Goal: Task Accomplishment & Management: Use online tool/utility

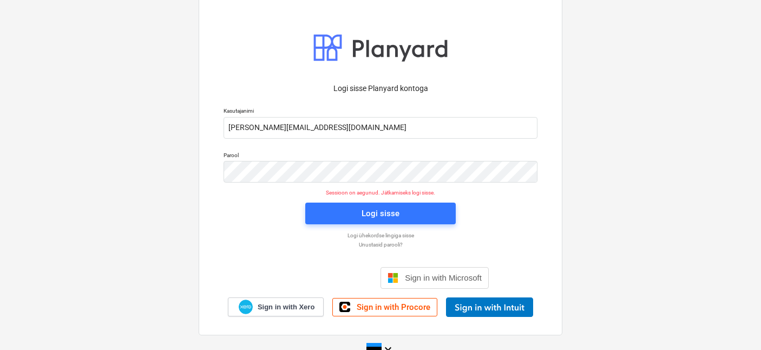
scroll to position [21, 0]
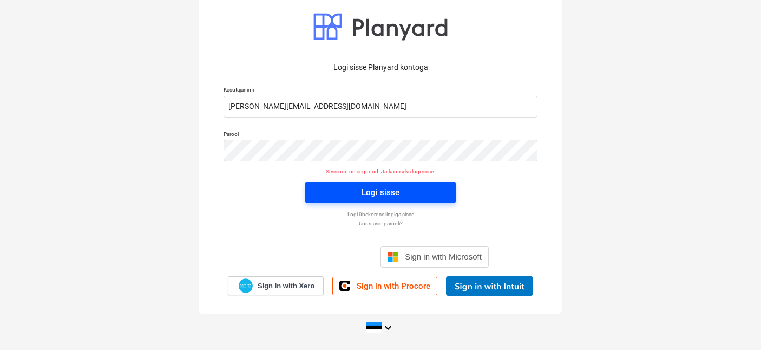
click at [329, 188] on span "Logi sisse" at bounding box center [380, 192] width 125 height 14
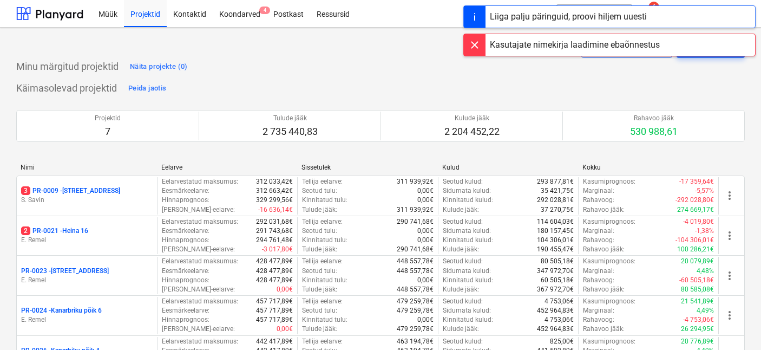
click at [535, 17] on div "Liiga palju päringuid, proovi hiljem uuesti" at bounding box center [568, 16] width 157 height 13
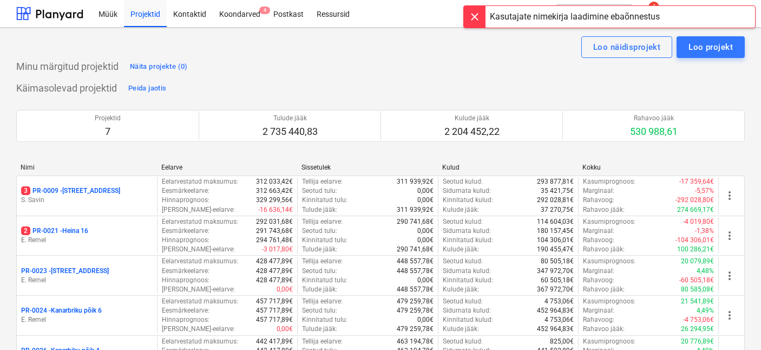
click at [469, 17] on div at bounding box center [475, 17] width 22 height 22
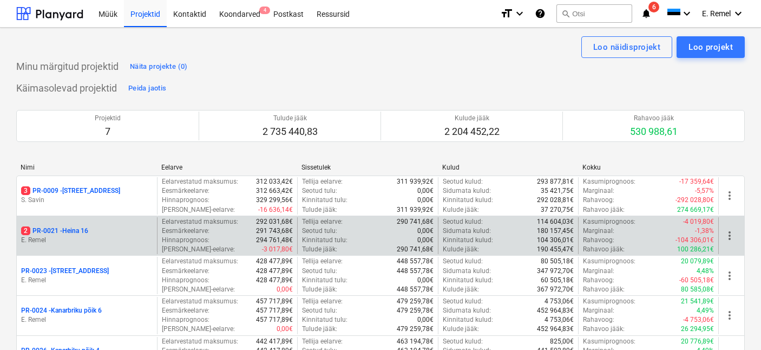
click at [70, 225] on div "2 PR-0021 - Heina 16 [PERSON_NAME]" at bounding box center [87, 235] width 140 height 37
click at [68, 229] on p "2 PR-0021 - Heina 16" at bounding box center [54, 230] width 67 height 9
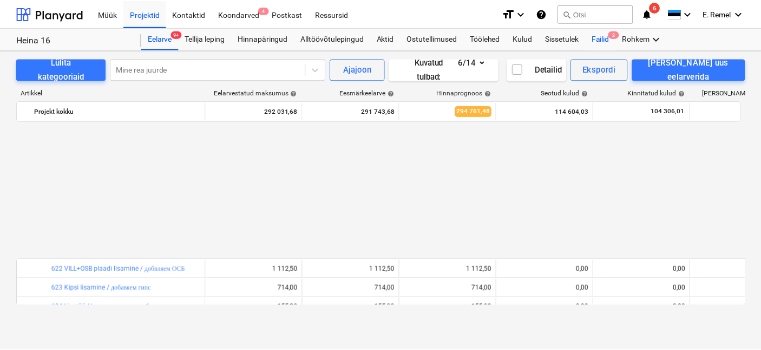
scroll to position [520, 0]
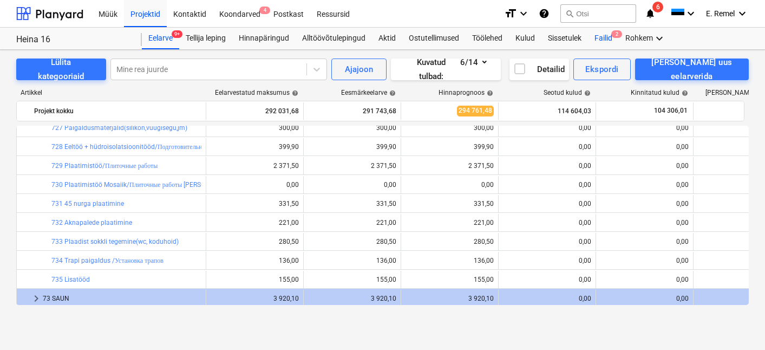
click at [596, 37] on div "Failid 2" at bounding box center [603, 39] width 31 height 22
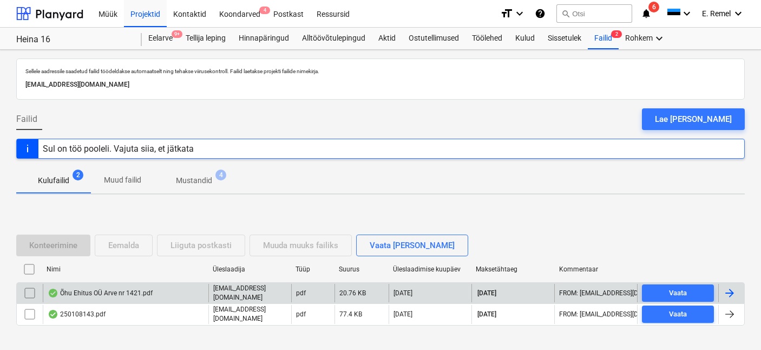
click at [65, 291] on div "Õhu Ehitus OÜ Arve nr 1421.pdf" at bounding box center [100, 293] width 105 height 9
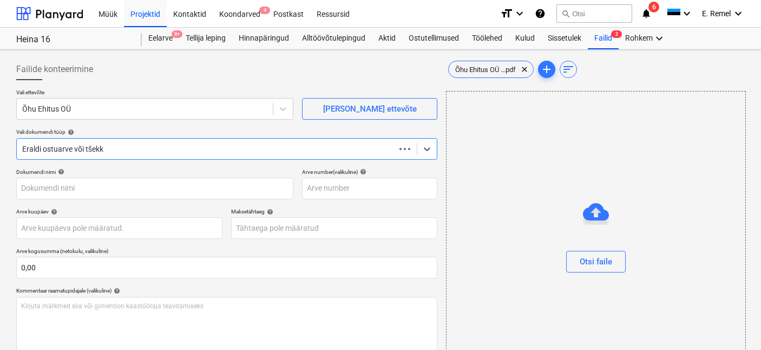
type input "1421"
type input "[DATE]"
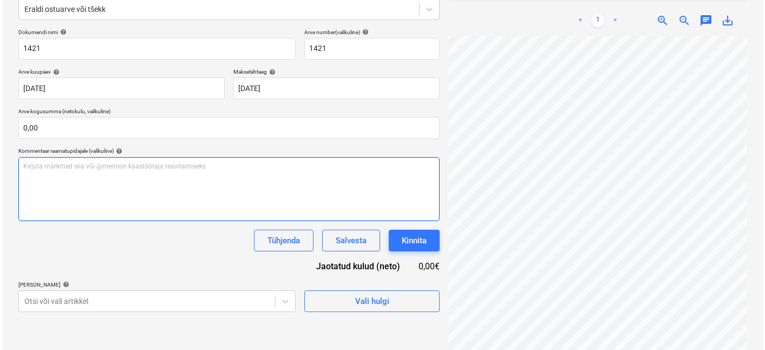
scroll to position [154, 0]
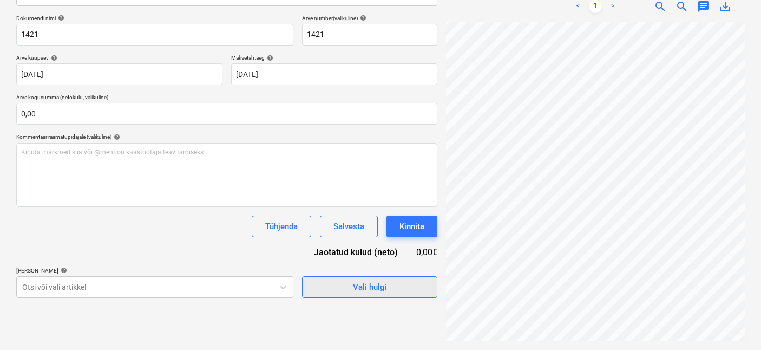
click at [374, 282] on div "Vali hulgi" at bounding box center [370, 287] width 34 height 14
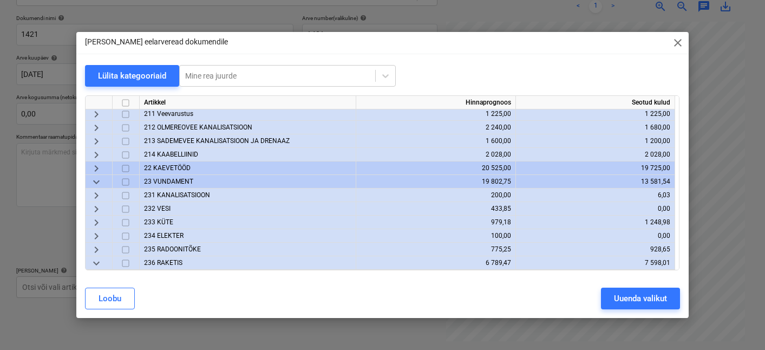
scroll to position [39, 0]
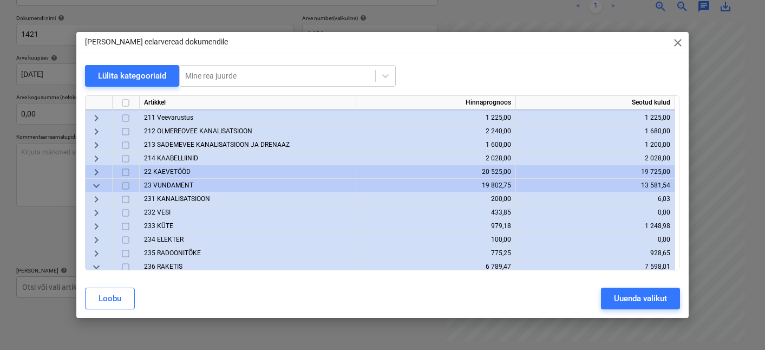
click at [100, 184] on span "keyboard_arrow_down" at bounding box center [96, 185] width 13 height 13
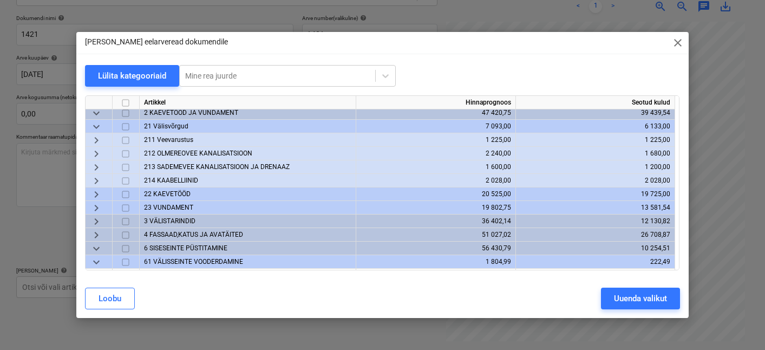
scroll to position [0, 0]
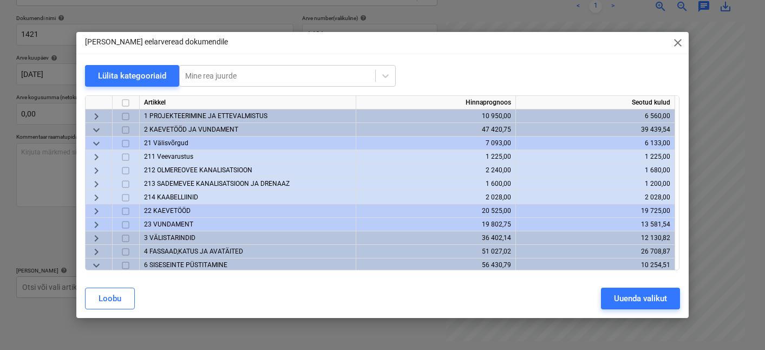
click at [96, 131] on span "keyboard_arrow_down" at bounding box center [96, 129] width 13 height 13
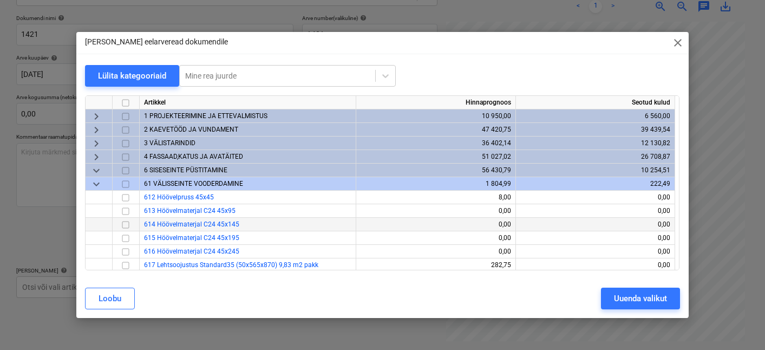
click at [170, 153] on span "4 FASSAAD,KATUS JA AVATÄITED" at bounding box center [193, 157] width 99 height 8
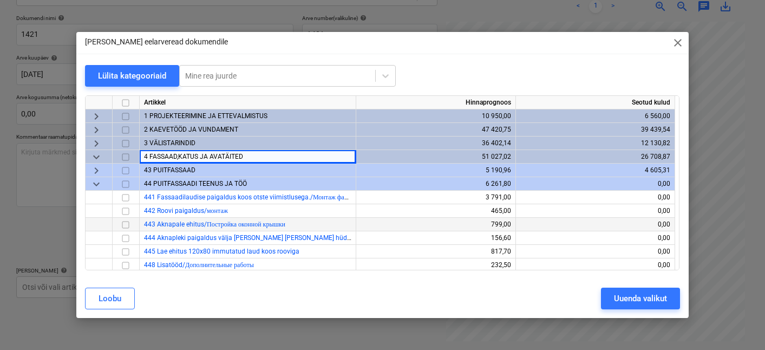
click at [170, 141] on span "3 VÄLISTARINDID" at bounding box center [169, 143] width 51 height 8
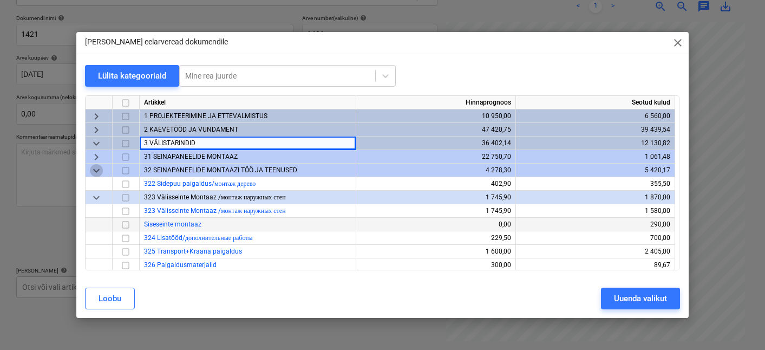
click at [102, 171] on span "keyboard_arrow_down" at bounding box center [96, 170] width 13 height 13
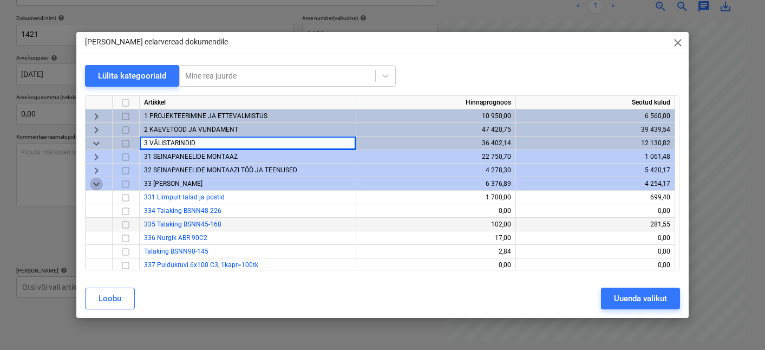
click at [100, 180] on span "keyboard_arrow_down" at bounding box center [96, 184] width 13 height 13
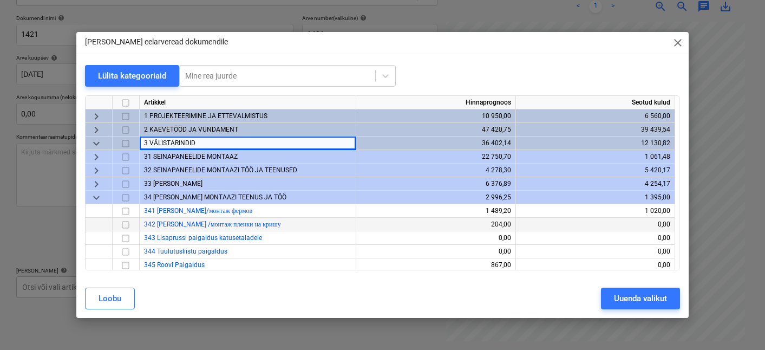
click at [97, 194] on span "keyboard_arrow_down" at bounding box center [96, 197] width 13 height 13
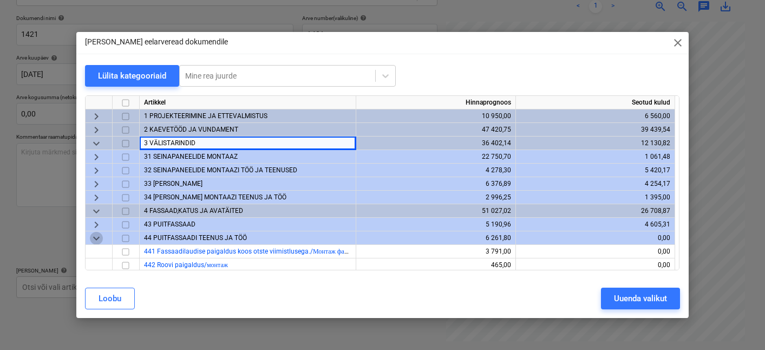
click at [99, 234] on span "keyboard_arrow_down" at bounding box center [96, 238] width 13 height 13
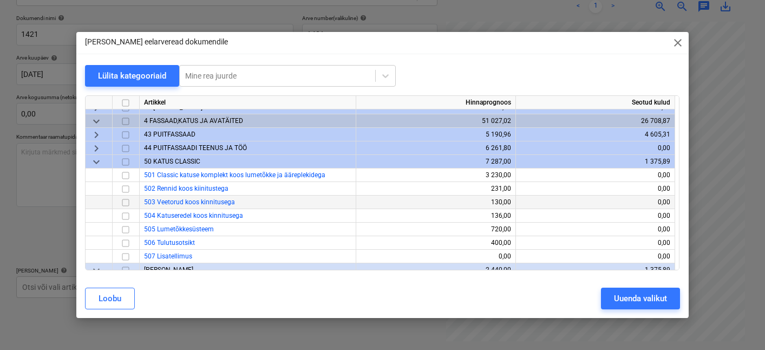
scroll to position [78, 0]
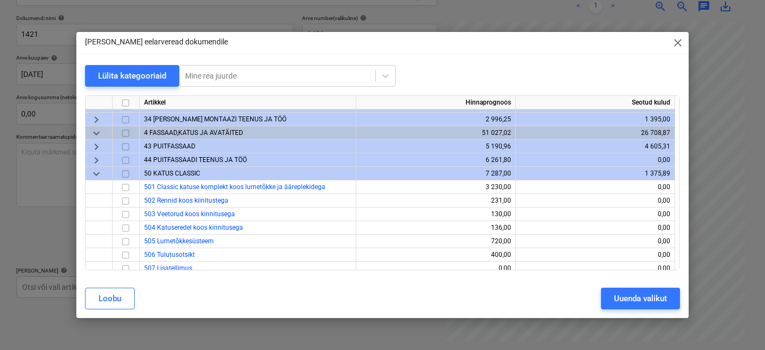
click at [96, 172] on span "keyboard_arrow_down" at bounding box center [96, 173] width 13 height 13
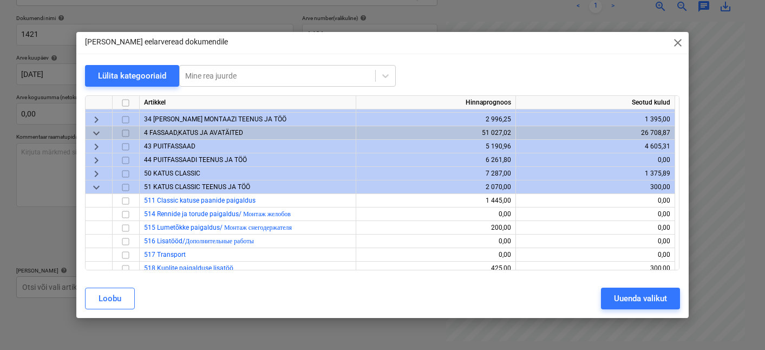
click at [96, 186] on span "keyboard_arrow_down" at bounding box center [96, 187] width 13 height 13
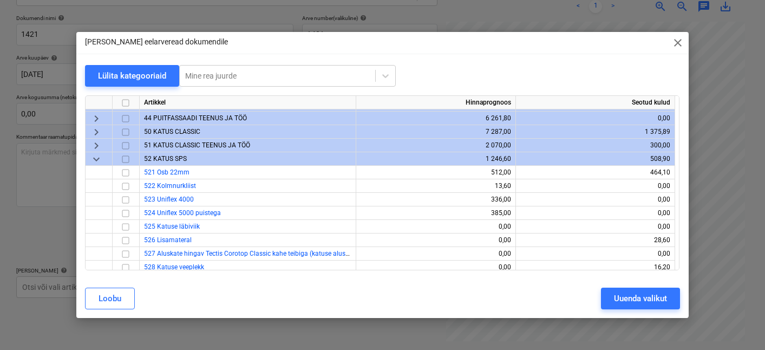
scroll to position [120, 0]
click at [92, 155] on span "keyboard_arrow_down" at bounding box center [96, 158] width 13 height 13
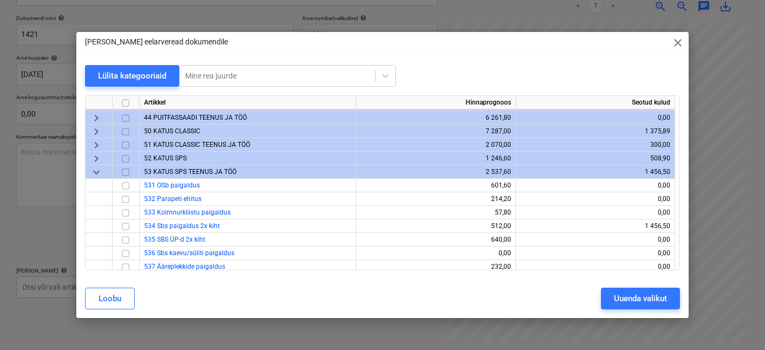
click at [97, 168] on span "keyboard_arrow_down" at bounding box center [96, 172] width 13 height 13
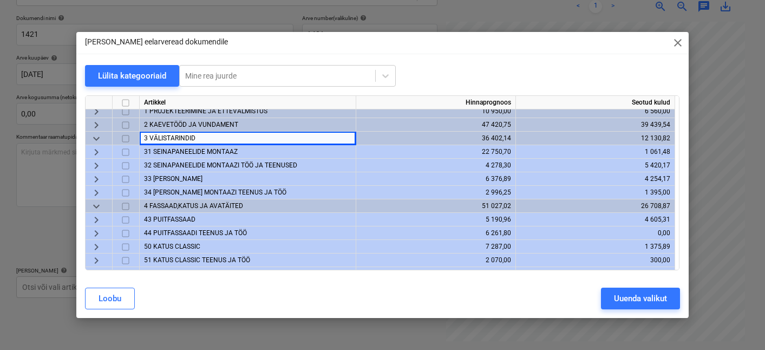
scroll to position [0, 0]
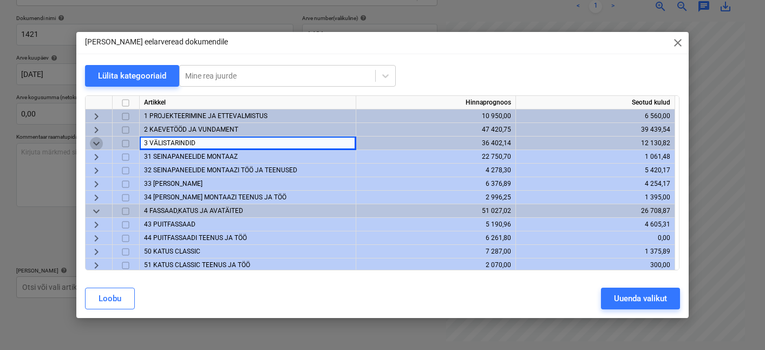
click at [91, 138] on span "keyboard_arrow_down" at bounding box center [96, 143] width 13 height 13
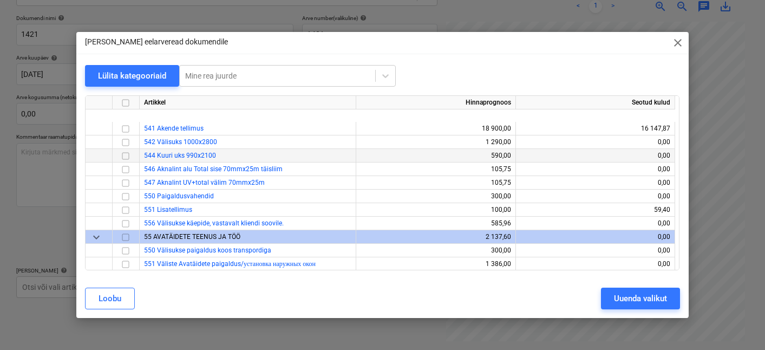
scroll to position [97, 0]
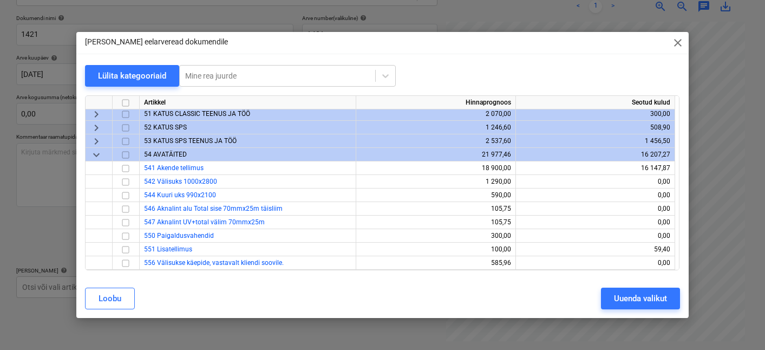
click at [95, 158] on span "keyboard_arrow_down" at bounding box center [96, 154] width 13 height 13
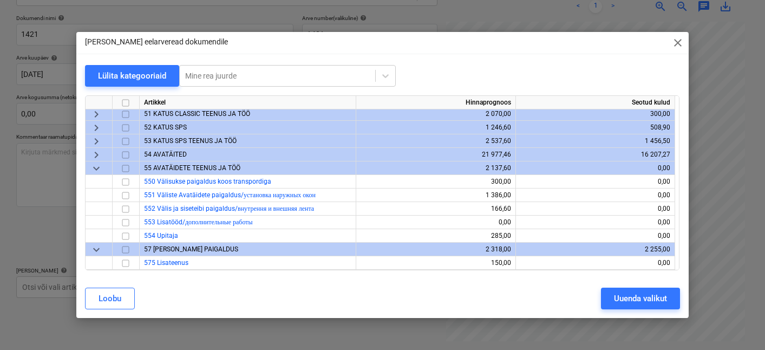
click at [100, 173] on span "keyboard_arrow_down" at bounding box center [96, 168] width 13 height 13
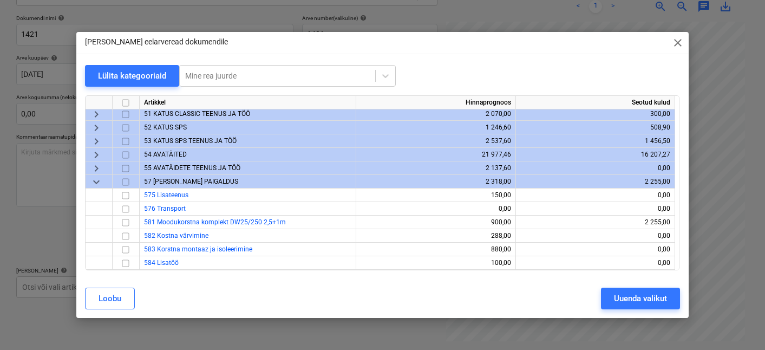
click at [100, 182] on span "keyboard_arrow_down" at bounding box center [96, 181] width 13 height 13
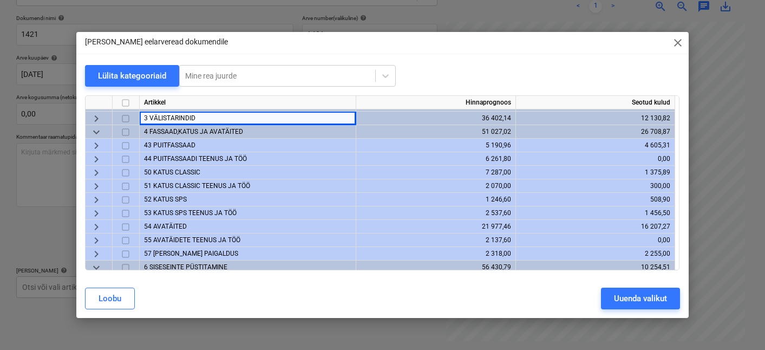
scroll to position [15, 0]
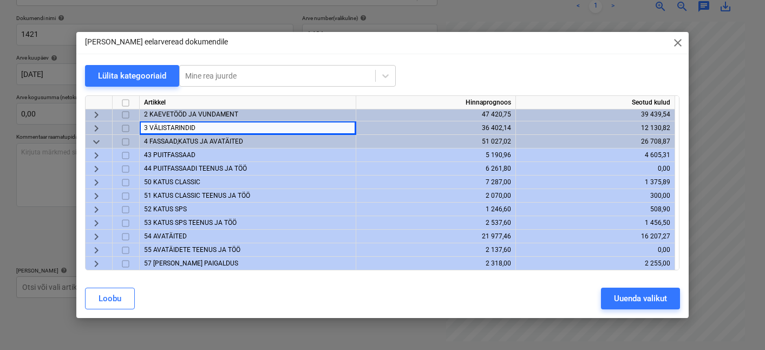
click at [102, 142] on span "keyboard_arrow_down" at bounding box center [96, 141] width 13 height 13
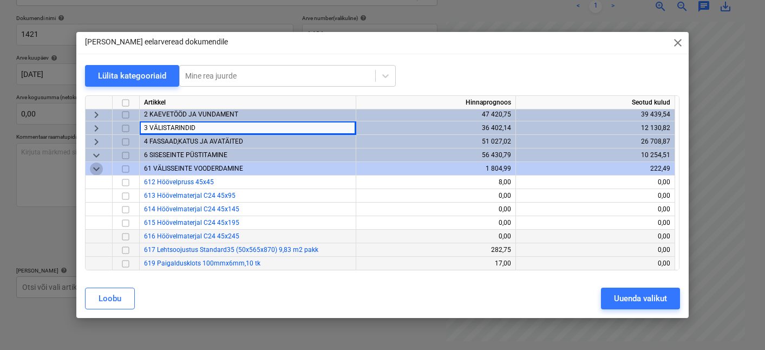
click at [96, 167] on span "keyboard_arrow_down" at bounding box center [96, 168] width 13 height 13
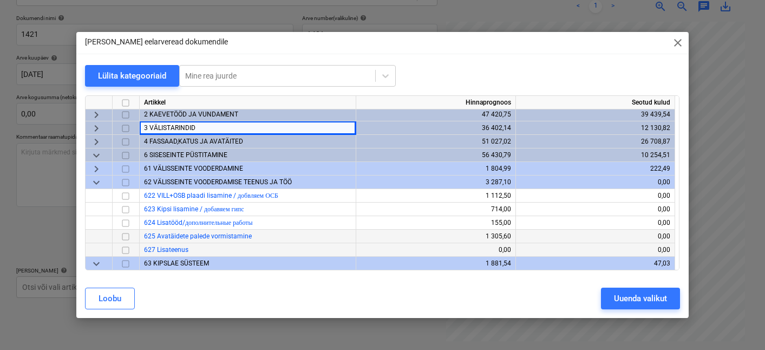
click at [97, 185] on span "keyboard_arrow_down" at bounding box center [96, 182] width 13 height 13
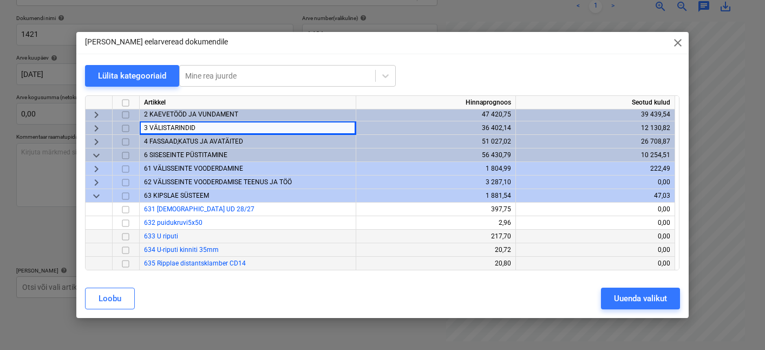
click at [100, 192] on span "keyboard_arrow_down" at bounding box center [96, 195] width 13 height 13
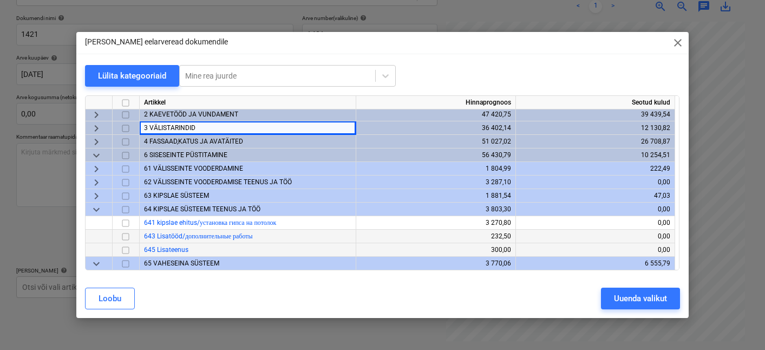
click at [102, 207] on span "keyboard_arrow_down" at bounding box center [96, 209] width 13 height 13
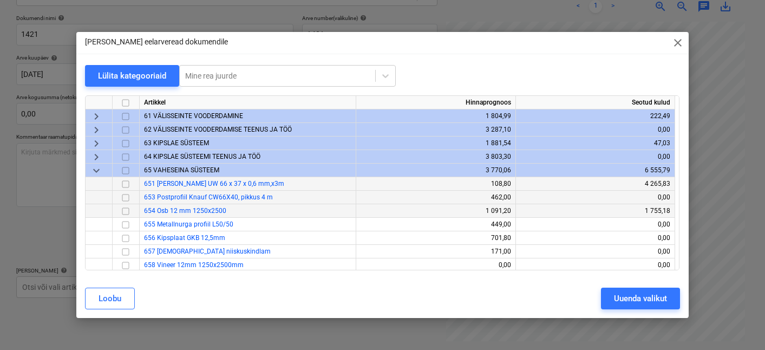
scroll to position [81, 0]
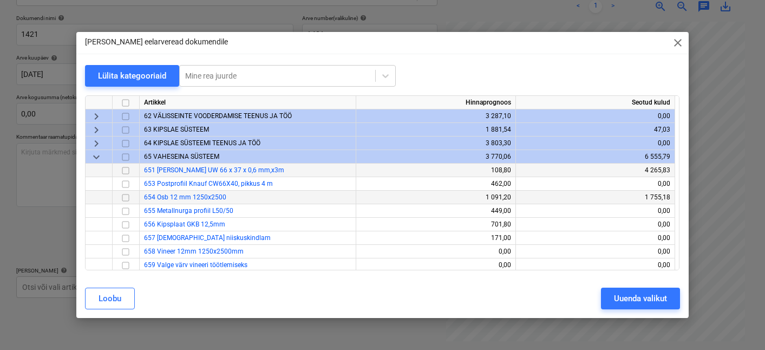
click at [99, 157] on span "keyboard_arrow_down" at bounding box center [96, 157] width 13 height 13
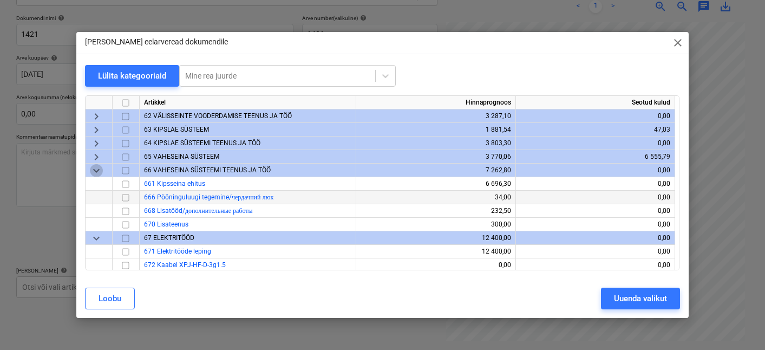
click at [95, 166] on span "keyboard_arrow_down" at bounding box center [96, 170] width 13 height 13
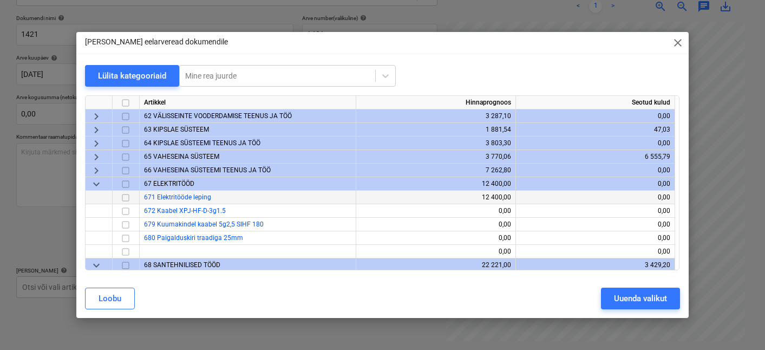
click at [97, 182] on span "keyboard_arrow_down" at bounding box center [96, 184] width 13 height 13
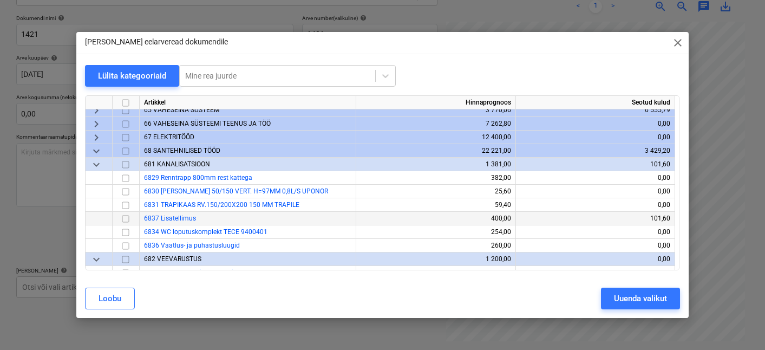
scroll to position [139, 0]
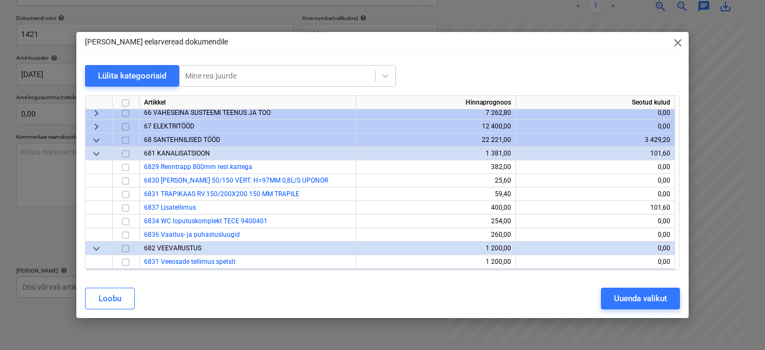
click at [97, 158] on span "keyboard_arrow_down" at bounding box center [96, 153] width 13 height 13
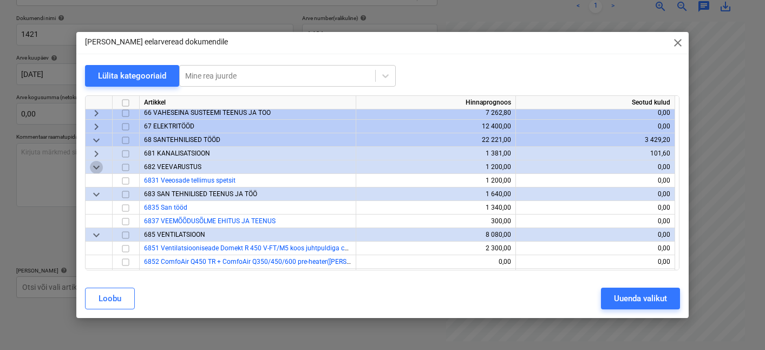
click at [94, 167] on span "keyboard_arrow_down" at bounding box center [96, 167] width 13 height 13
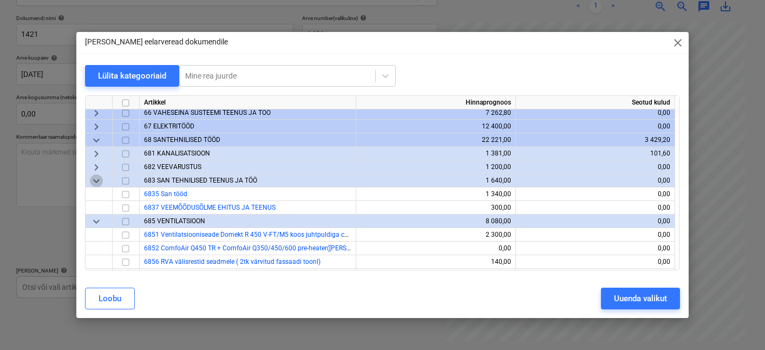
click at [100, 182] on span "keyboard_arrow_down" at bounding box center [96, 180] width 13 height 13
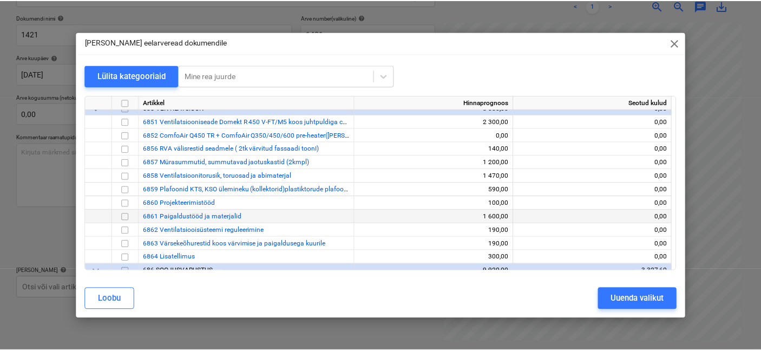
scroll to position [231, 0]
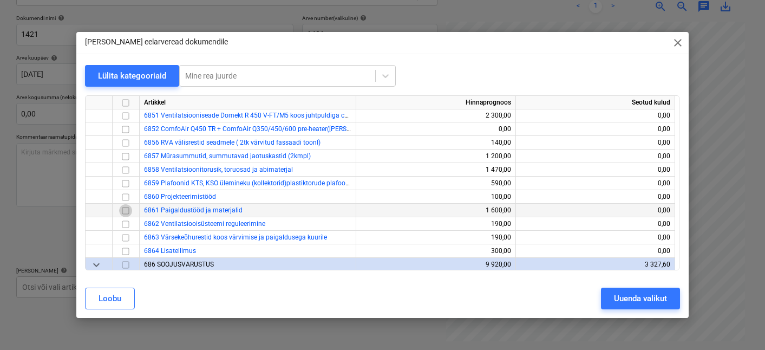
click at [126, 210] on input "checkbox" at bounding box center [125, 210] width 13 height 13
click at [633, 292] on div "Uuenda valikut" at bounding box center [640, 298] width 53 height 14
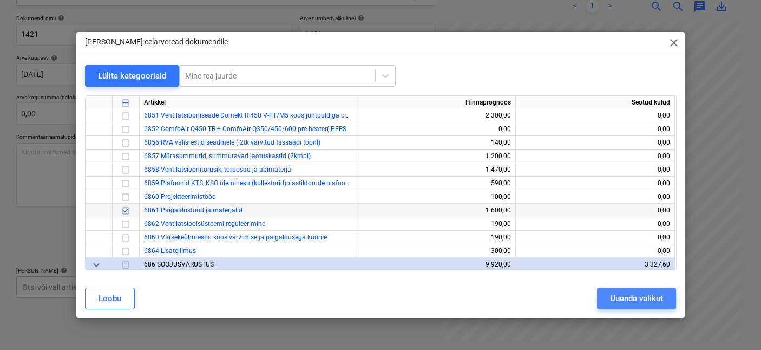
scroll to position [178, 109]
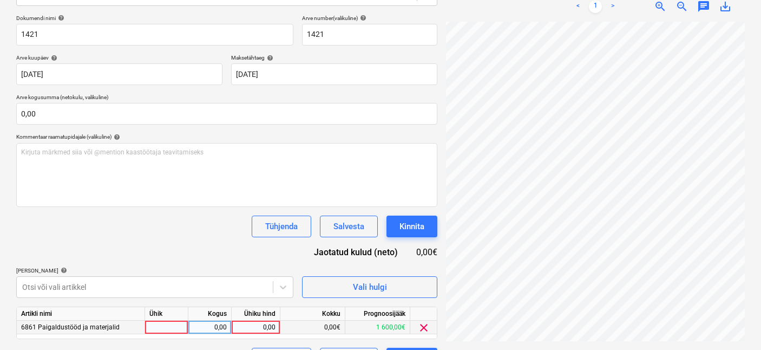
click at [172, 325] on div at bounding box center [166, 328] width 43 height 14
type input "1"
click at [198, 329] on div "0,00" at bounding box center [210, 328] width 34 height 14
type input "1"
click at [266, 324] on div "0,00" at bounding box center [256, 328] width 40 height 14
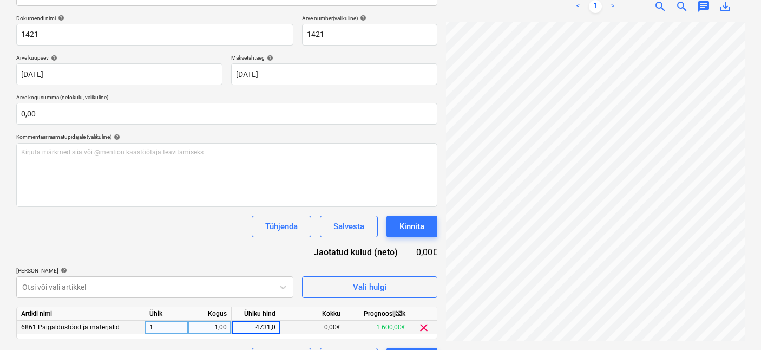
type input "4731,00"
click at [239, 127] on div "Dokumendi nimi help 1421 Arve number (valikuline) help 1421 Arve kuupäev help […" at bounding box center [226, 192] width 421 height 355
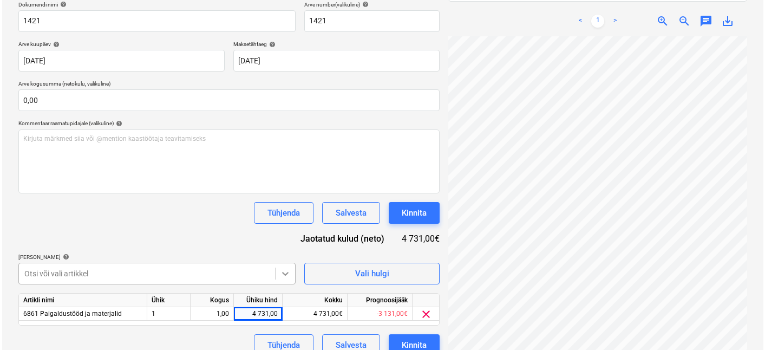
scroll to position [182, 0]
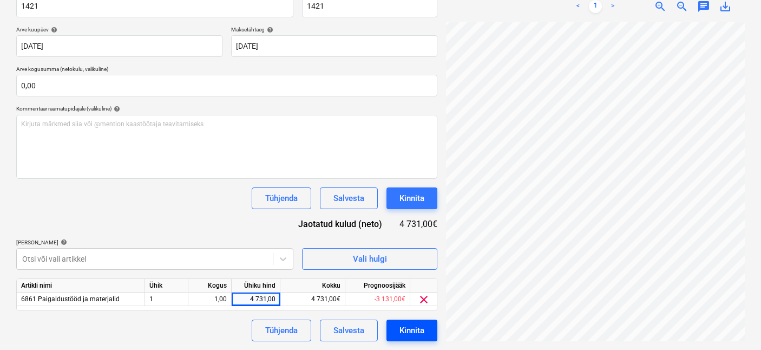
click at [396, 333] on button "Kinnita" at bounding box center [412, 330] width 51 height 22
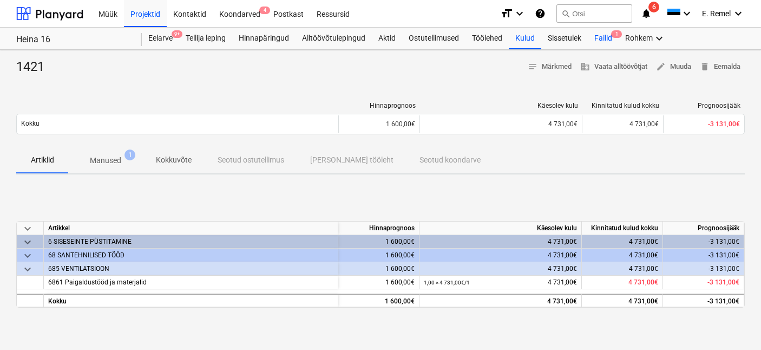
click at [608, 37] on div "Failid 1" at bounding box center [603, 39] width 31 height 22
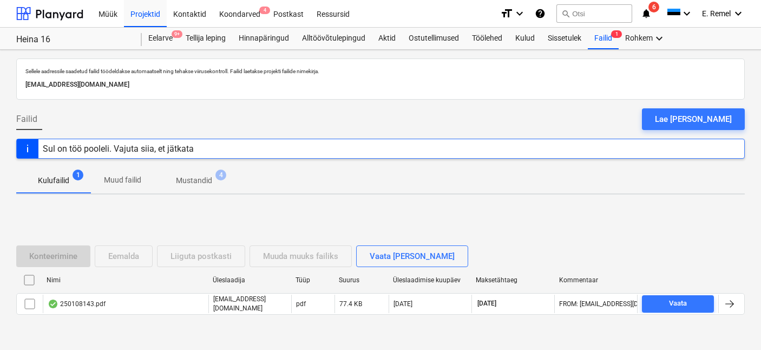
scroll to position [2, 0]
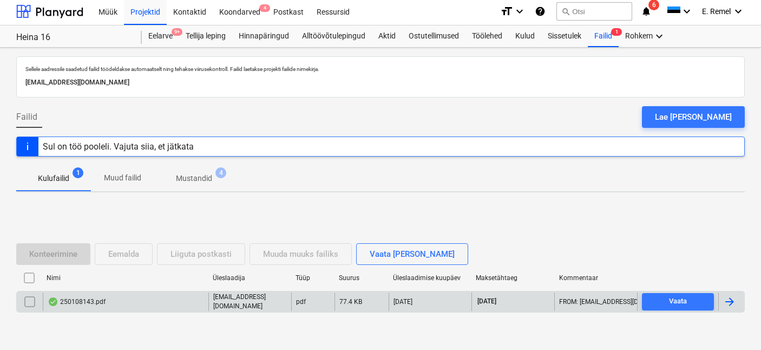
click at [96, 298] on div "250108143.pdf" at bounding box center [77, 301] width 58 height 9
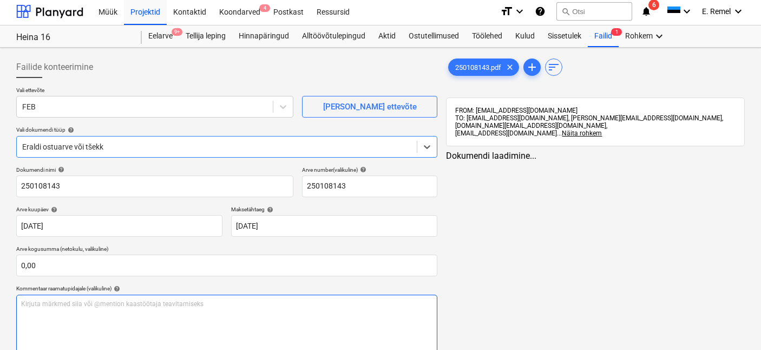
type input "250108143"
type input "[DATE]"
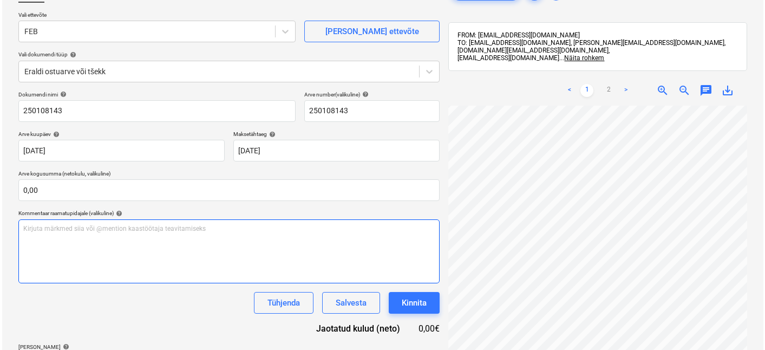
scroll to position [154, 0]
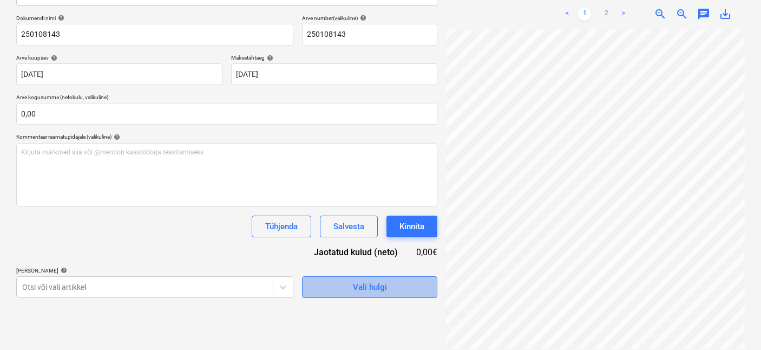
click at [386, 289] on div "Vali hulgi" at bounding box center [370, 287] width 34 height 14
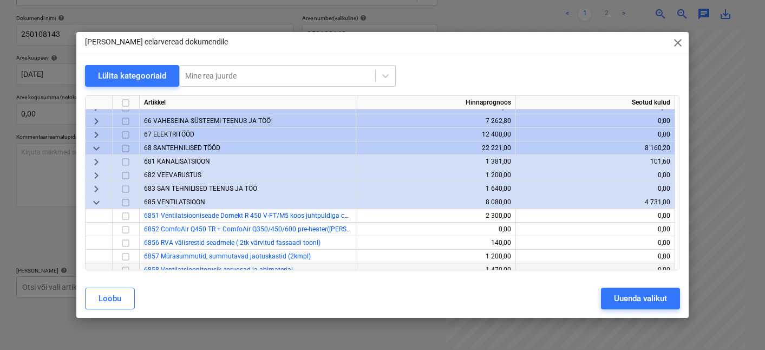
scroll to position [198, 0]
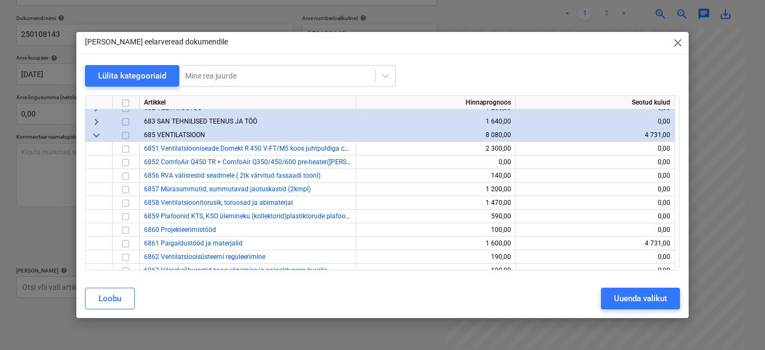
click at [96, 138] on span "keyboard_arrow_down" at bounding box center [96, 135] width 13 height 13
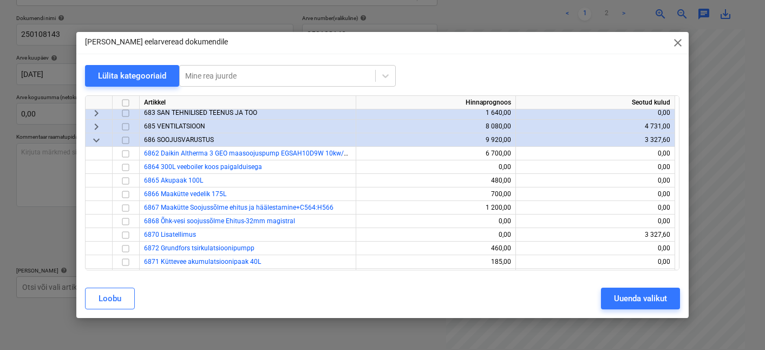
scroll to position [226, 0]
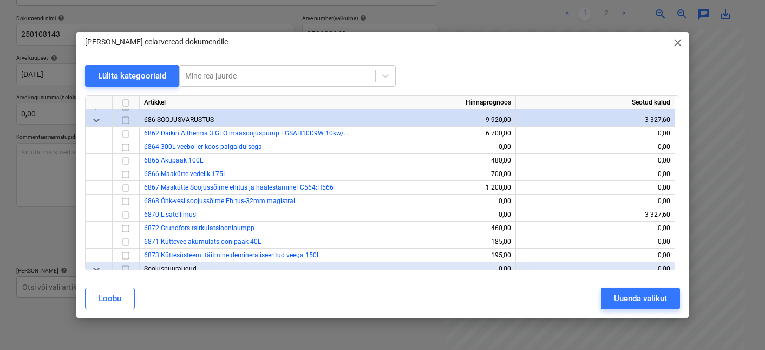
click at [98, 120] on span "keyboard_arrow_down" at bounding box center [96, 120] width 13 height 13
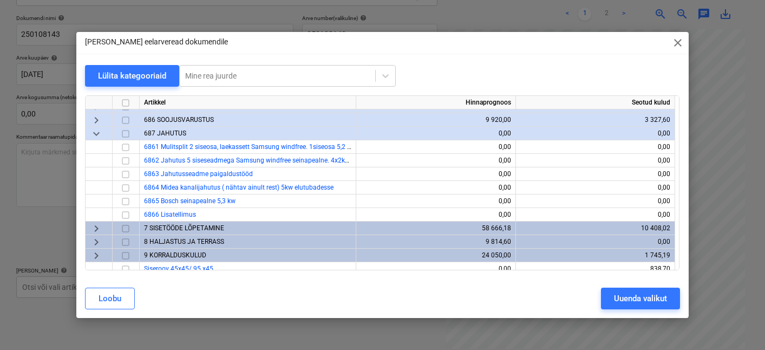
click at [97, 130] on span "keyboard_arrow_down" at bounding box center [96, 133] width 13 height 13
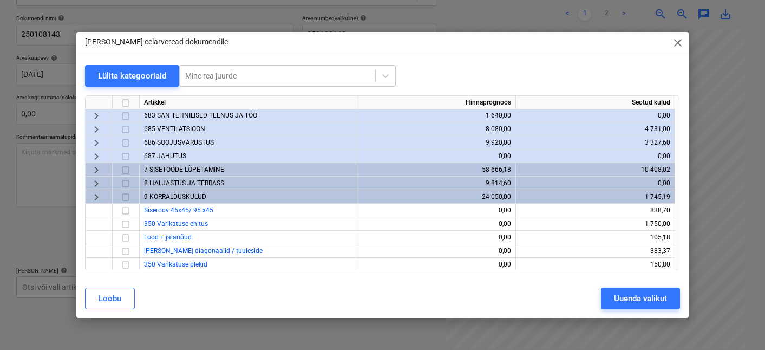
scroll to position [201, 0]
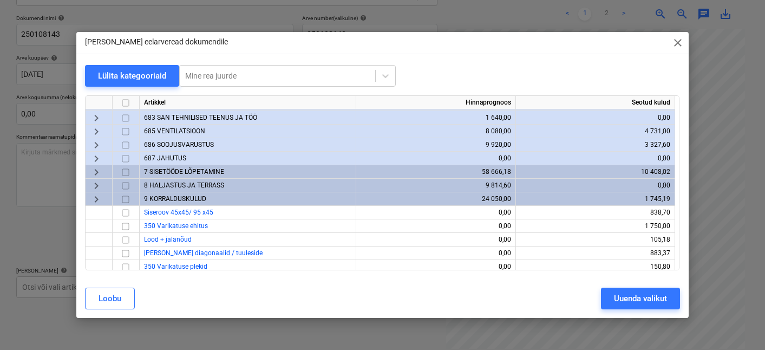
click at [168, 157] on span "687 JAHUTUS" at bounding box center [165, 158] width 42 height 8
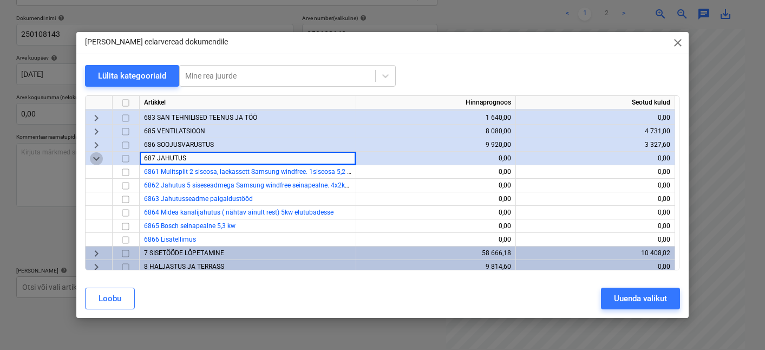
click at [94, 156] on span "keyboard_arrow_down" at bounding box center [96, 158] width 13 height 13
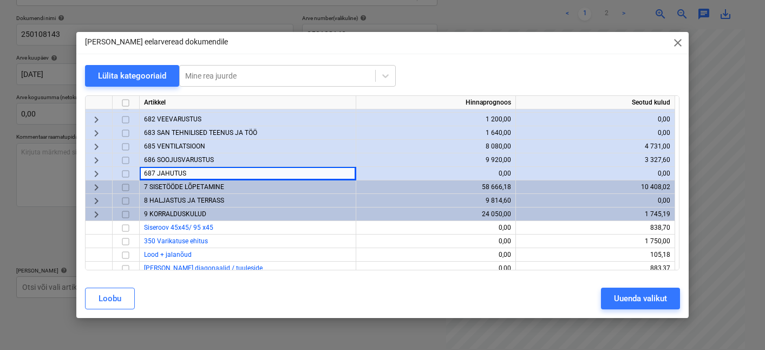
scroll to position [141, 0]
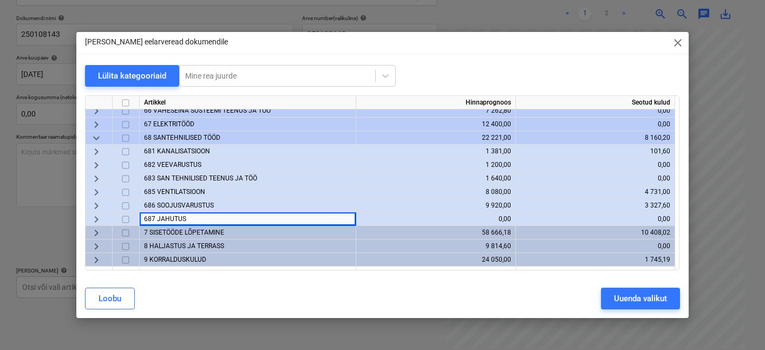
click at [170, 152] on span "681 KANALISATSIOON" at bounding box center [177, 151] width 66 height 8
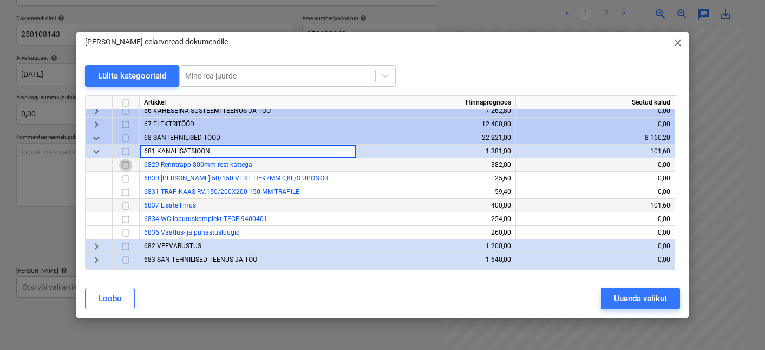
click at [126, 159] on input "checkbox" at bounding box center [125, 165] width 13 height 13
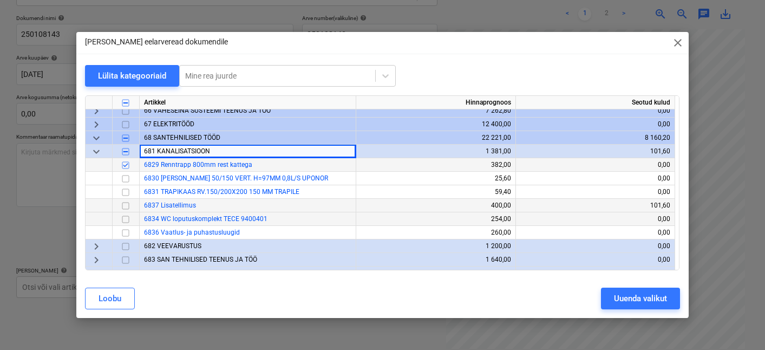
click at [126, 219] on input "checkbox" at bounding box center [125, 219] width 13 height 13
click at [127, 232] on input "checkbox" at bounding box center [125, 232] width 13 height 13
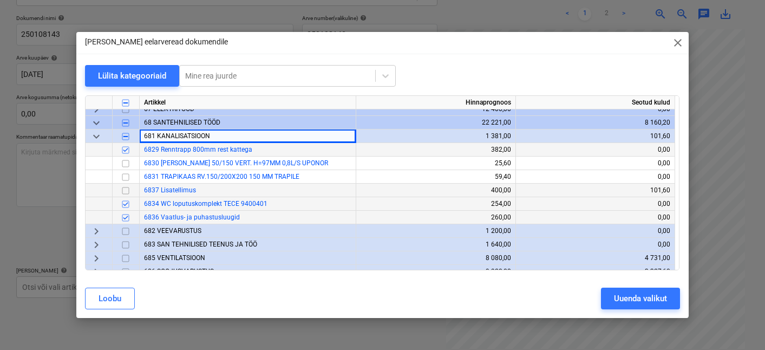
scroll to position [158, 0]
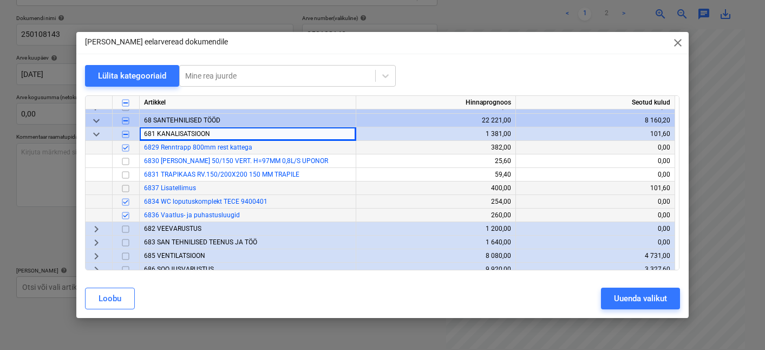
click at [144, 227] on span "682 VEEVARUSTUS" at bounding box center [172, 229] width 57 height 8
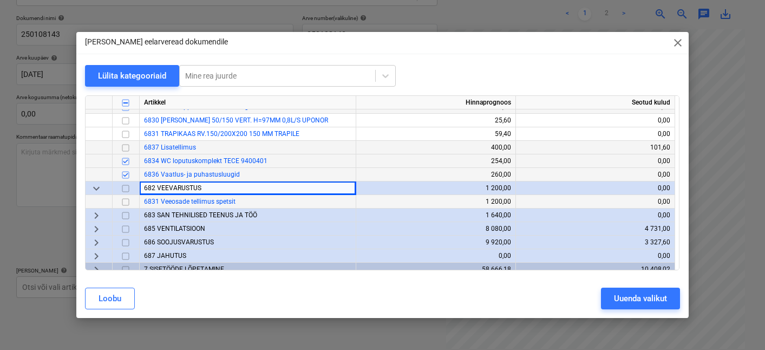
scroll to position [204, 0]
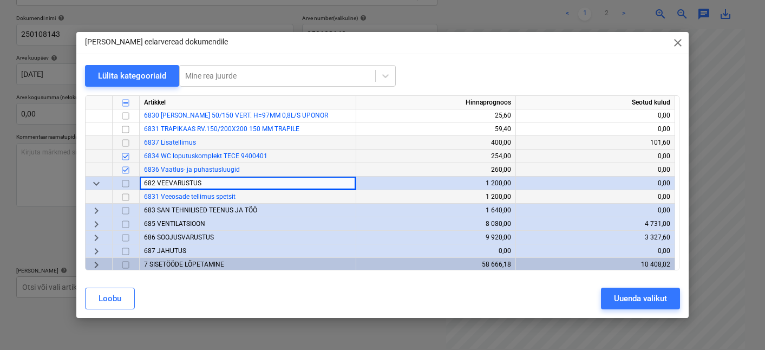
click at [128, 197] on input "checkbox" at bounding box center [125, 197] width 13 height 13
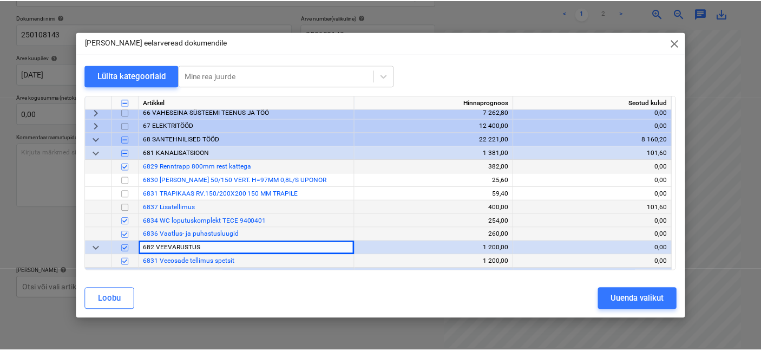
scroll to position [129, 0]
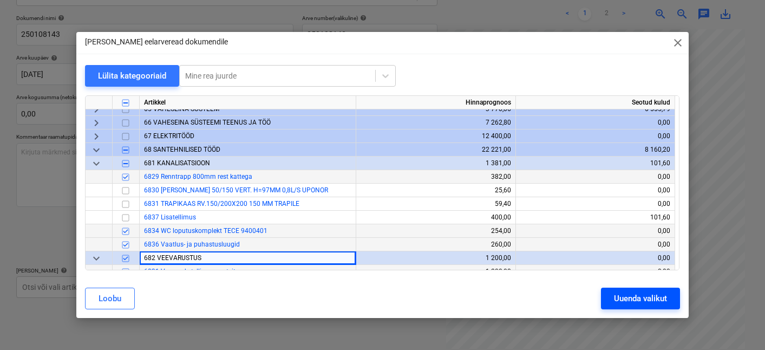
click at [611, 295] on button "Uuenda valikut" at bounding box center [640, 298] width 79 height 22
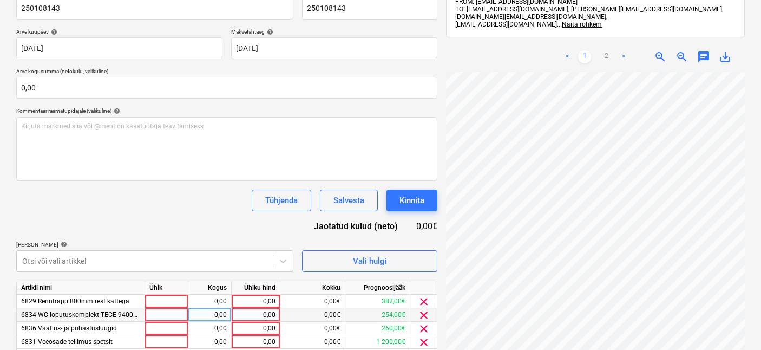
scroll to position [223, 0]
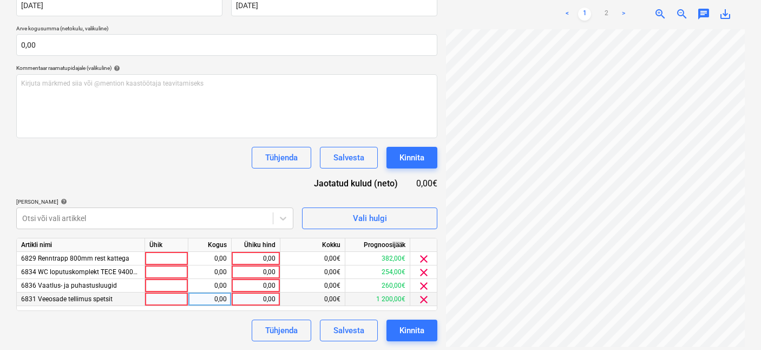
click at [182, 296] on div at bounding box center [166, 299] width 43 height 14
type input "1"
click at [208, 303] on div "0,00" at bounding box center [210, 299] width 34 height 14
type input "3"
click at [273, 295] on div "0,00" at bounding box center [256, 299] width 40 height 14
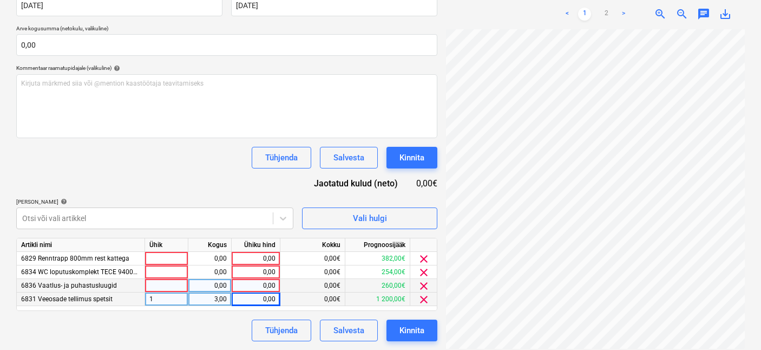
scroll to position [164, 110]
click at [252, 295] on div "0,00" at bounding box center [256, 299] width 40 height 14
type input "43,87"
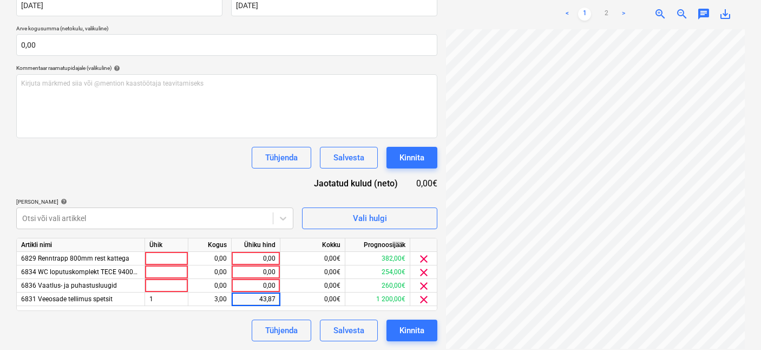
click at [215, 323] on div "Tühjenda Salvesta Kinnita" at bounding box center [226, 330] width 421 height 22
click at [171, 253] on div at bounding box center [166, 259] width 43 height 14
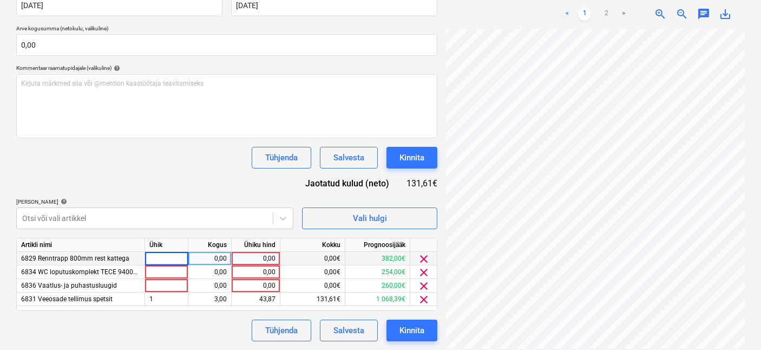
type input "1"
click at [220, 256] on div "0,00" at bounding box center [210, 259] width 34 height 14
type input "1"
click at [262, 259] on div "0,00" at bounding box center [256, 259] width 40 height 14
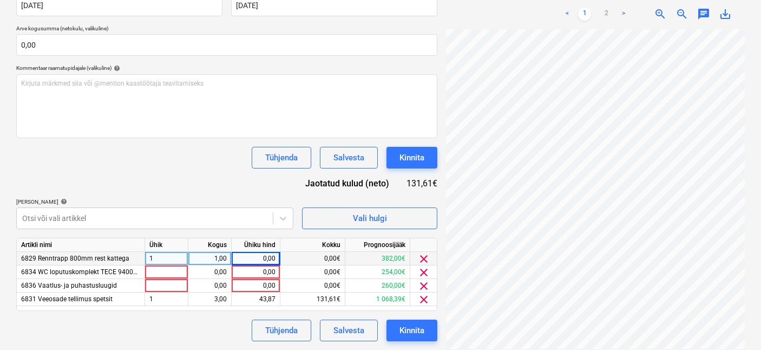
click at [260, 257] on div "0,00" at bounding box center [256, 259] width 40 height 14
type input "200,21"
click at [145, 334] on div "Tühjenda Salvesta Kinnita" at bounding box center [226, 330] width 421 height 22
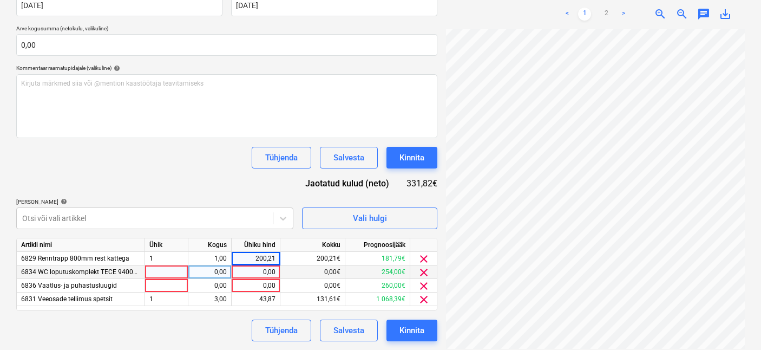
click at [174, 275] on div at bounding box center [166, 272] width 43 height 14
type input "1"
click at [204, 274] on div "0,00" at bounding box center [210, 272] width 34 height 14
type input "2"
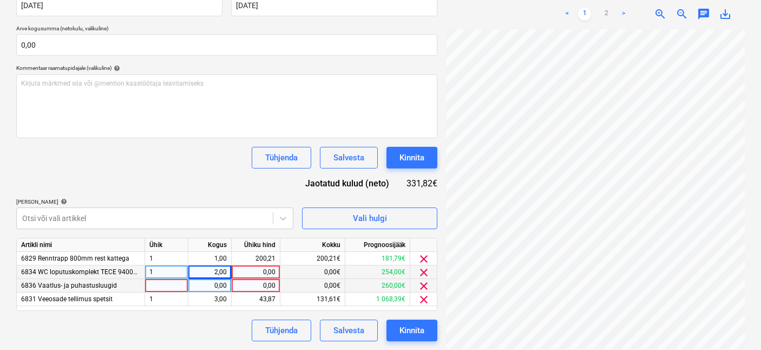
scroll to position [157, 110]
click at [263, 274] on div "0,00" at bounding box center [256, 272] width 40 height 14
type input "184,40"
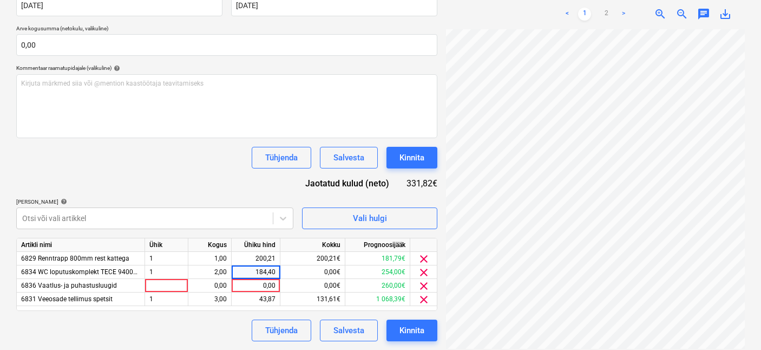
click at [219, 328] on div "Tühjenda Salvesta Kinnita" at bounding box center [226, 330] width 421 height 22
click at [171, 283] on div at bounding box center [166, 286] width 43 height 14
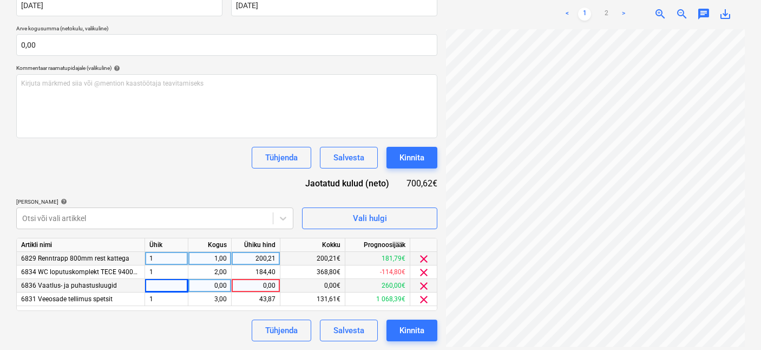
scroll to position [258, 110]
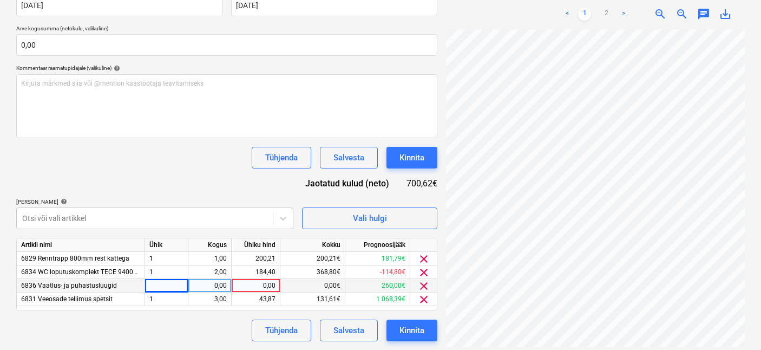
click at [620, 7] on div "Projekti nimekirja ületoomine ebaõnnestus" at bounding box center [571, 11] width 162 height 13
click at [624, 6] on div "Projekti nimekirja ületoomine ebaõnnestus" at bounding box center [571, 11] width 162 height 13
click at [607, 2] on div "Projekti nimekirja ületoomine ebaõnnestus" at bounding box center [571, 12] width 171 height 22
click at [608, 6] on div "Projekti nimekirja ületoomine ebaõnnestus" at bounding box center [571, 11] width 162 height 13
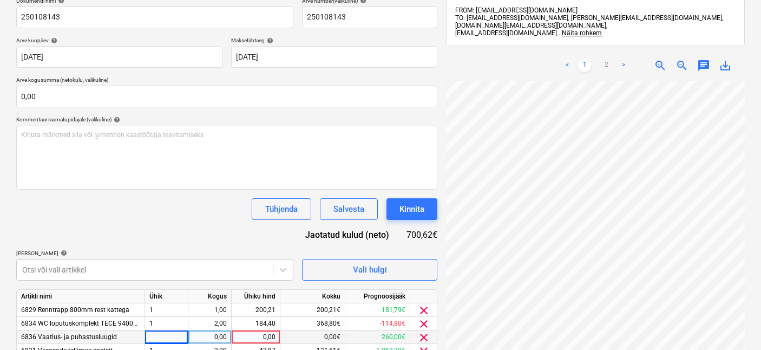
scroll to position [221, 0]
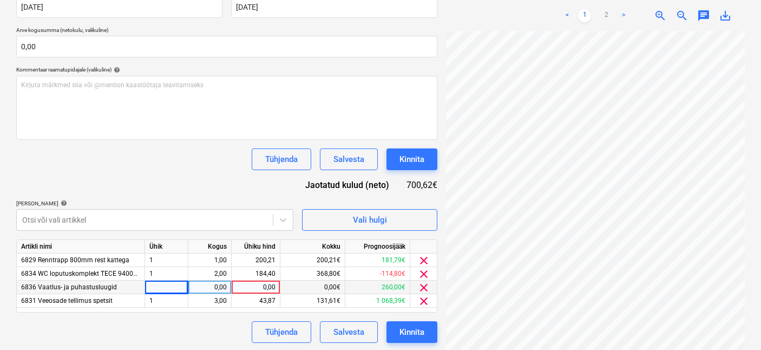
click at [622, 6] on div "Projekti nimekirja ületoomine ebaõnnestus" at bounding box center [571, 11] width 162 height 13
click at [583, 7] on div "Projekti nimekirja ületoomine ebaõnnestus" at bounding box center [571, 11] width 162 height 13
click at [567, 4] on div "Projekti nimekirja ületoomine ebaõnnestus" at bounding box center [571, 12] width 171 height 22
click at [603, 8] on div "Projekti nimekirja ületoomine ebaõnnestus" at bounding box center [571, 11] width 162 height 13
click at [611, 8] on div "Projekti nimekirja ületoomine ebaõnnestus" at bounding box center [571, 11] width 162 height 13
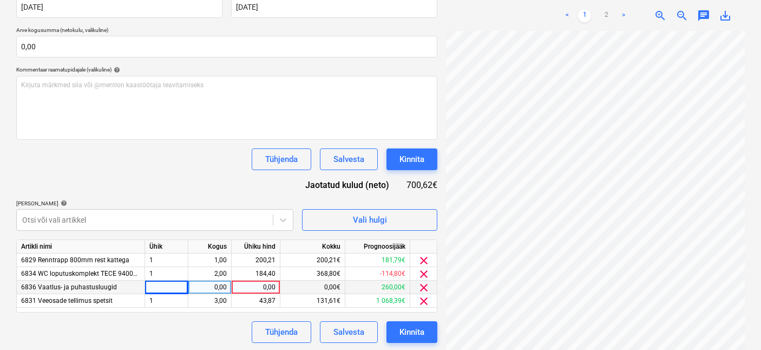
click at [609, 6] on div "Projekti nimekirja ületoomine ebaõnnestus" at bounding box center [571, 11] width 162 height 13
click at [608, 6] on div "Projekti nimekirja ületoomine ebaõnnestus" at bounding box center [571, 11] width 162 height 13
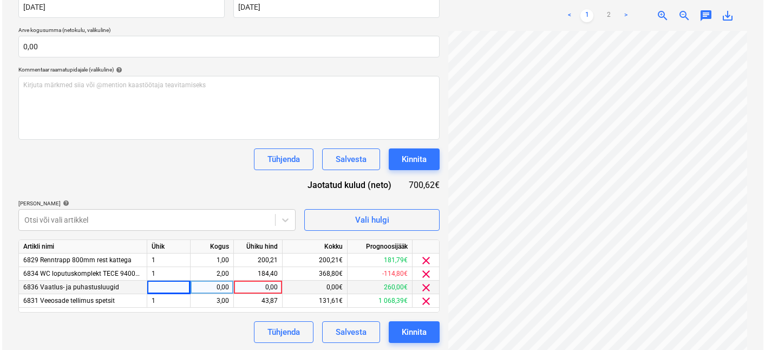
scroll to position [93, 0]
click at [179, 287] on div at bounding box center [166, 287] width 43 height 14
click at [218, 287] on div "0,00" at bounding box center [210, 287] width 34 height 14
type input "1"
click at [247, 286] on div "0,00" at bounding box center [256, 287] width 40 height 14
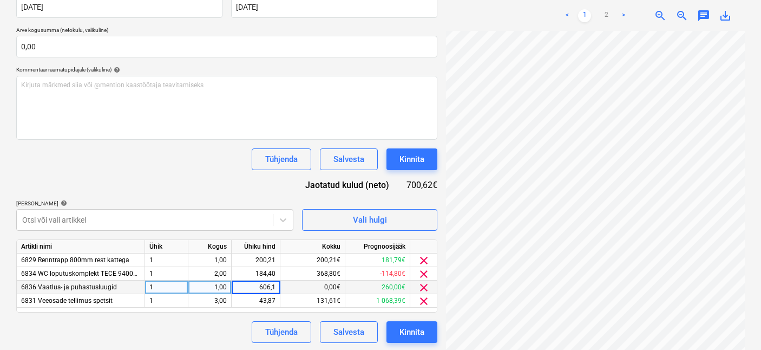
type input "606,14"
click at [195, 187] on div "Dokumendi nimi help 250108143 Arve number (valikuline) help 250108143 Arve kuup…" at bounding box center [226, 144] width 421 height 395
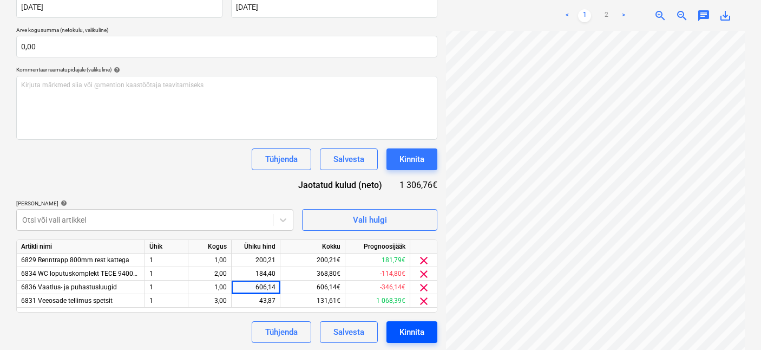
click at [401, 332] on div "Kinnita" at bounding box center [412, 332] width 25 height 14
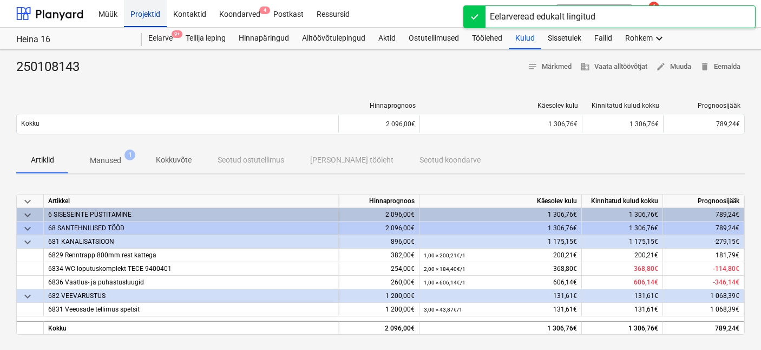
click at [159, 14] on div "Projektid" at bounding box center [145, 13] width 43 height 28
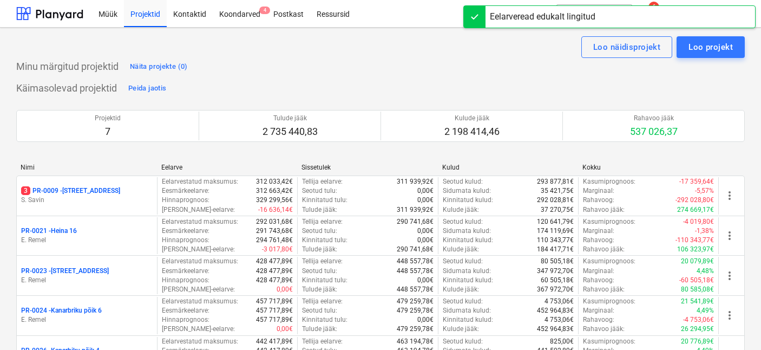
click at [112, 200] on p "S. Savin" at bounding box center [87, 199] width 132 height 9
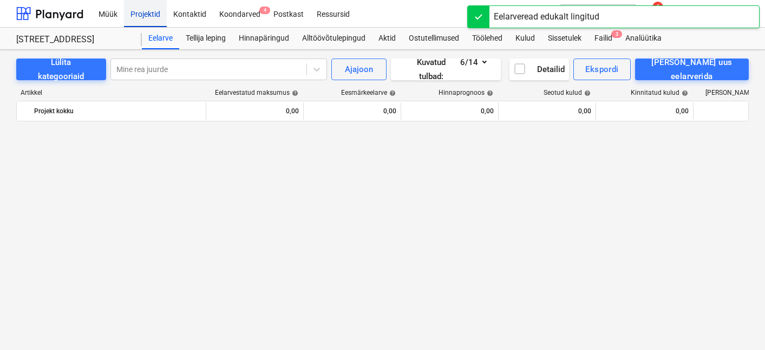
click at [146, 5] on div "Projektid" at bounding box center [145, 13] width 43 height 28
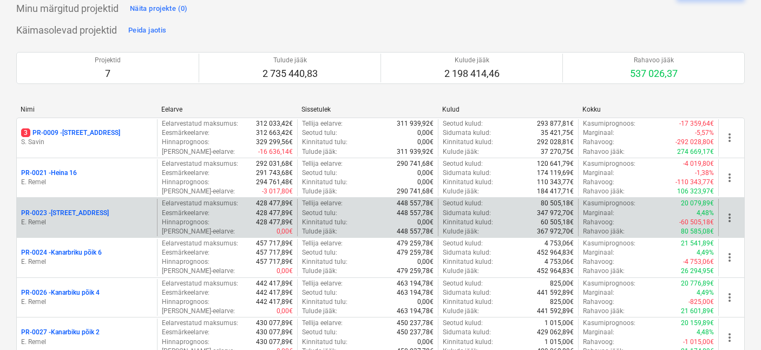
scroll to position [192, 0]
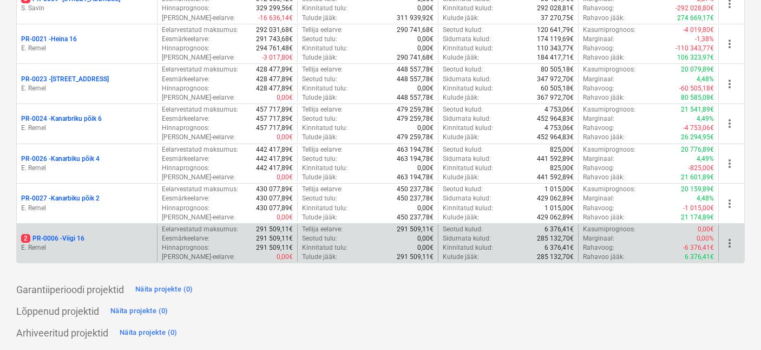
click at [97, 243] on p "E. Remel" at bounding box center [87, 247] width 132 height 9
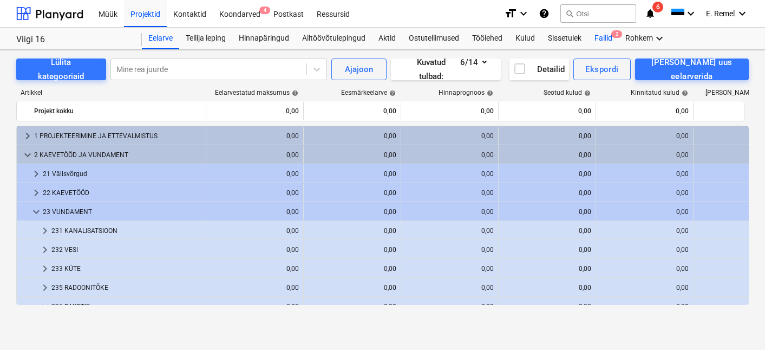
click at [599, 37] on div "Failid 2" at bounding box center [603, 39] width 31 height 22
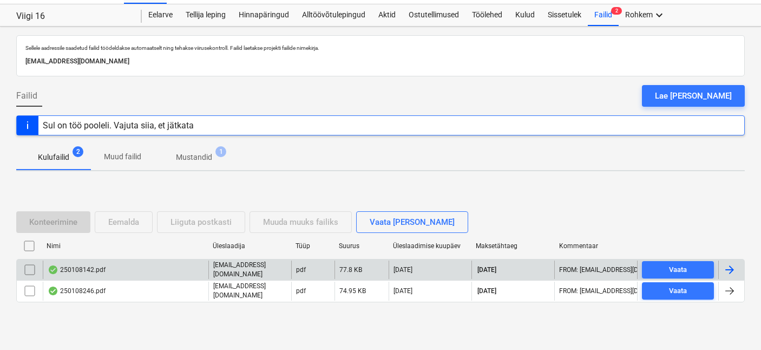
scroll to position [33, 0]
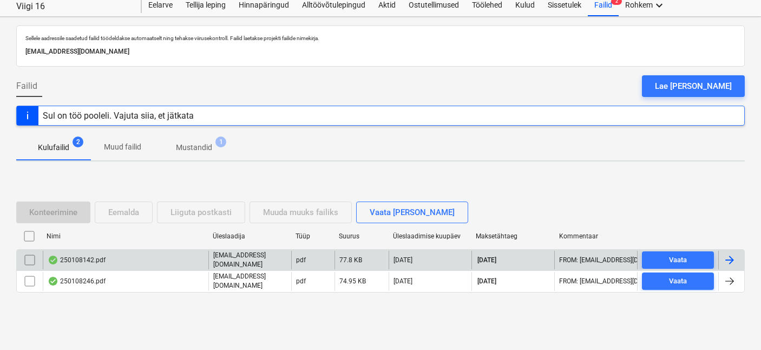
click at [91, 263] on div "250108142.pdf" at bounding box center [77, 260] width 58 height 9
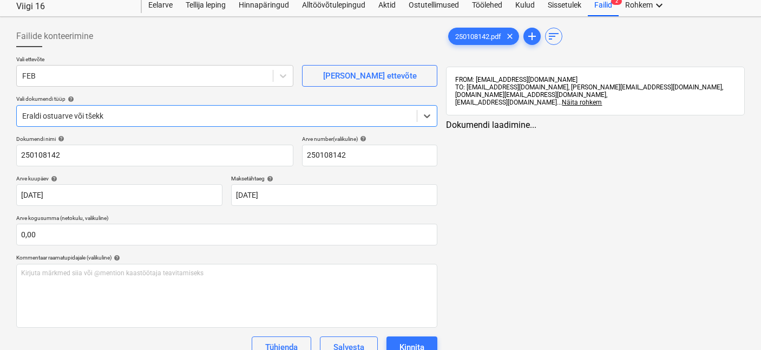
type input "250108142"
type input "[DATE]"
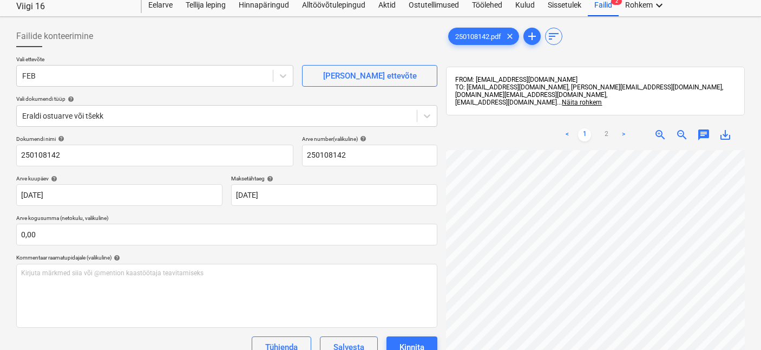
click at [727, 130] on span "save_alt" at bounding box center [725, 134] width 13 height 13
click at [424, 44] on div "Failide konteerimine" at bounding box center [226, 36] width 421 height 22
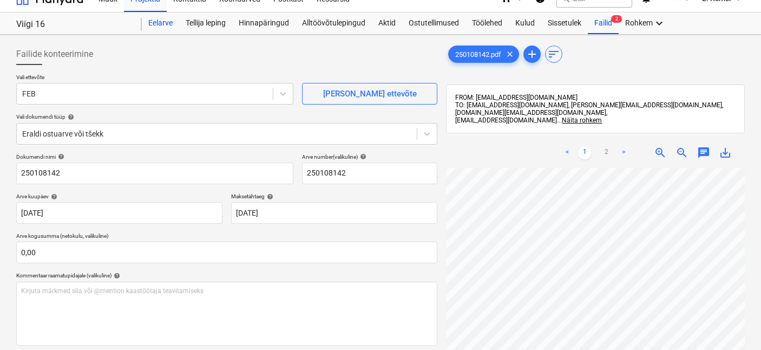
scroll to position [0, 0]
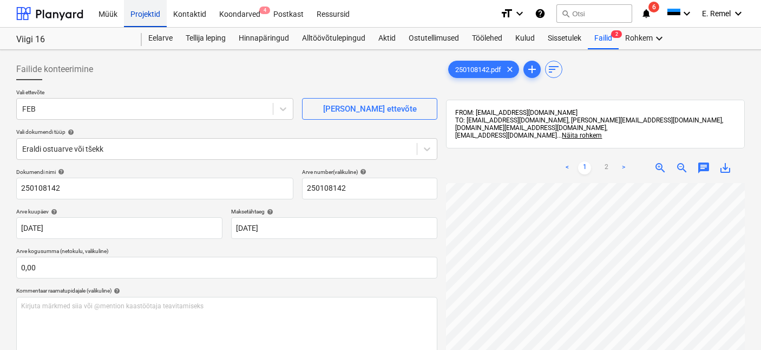
click at [148, 15] on div "Projektid" at bounding box center [145, 13] width 43 height 28
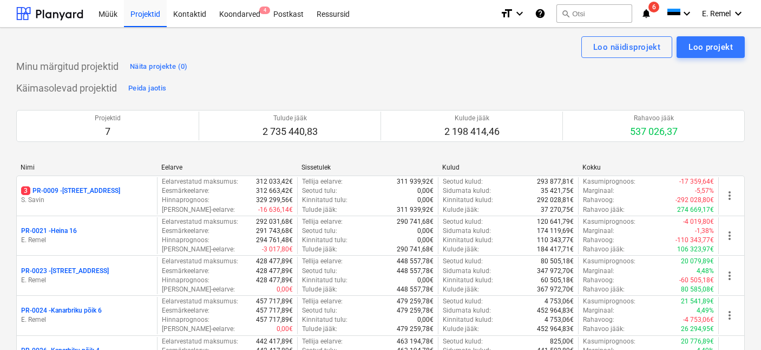
scroll to position [192, 0]
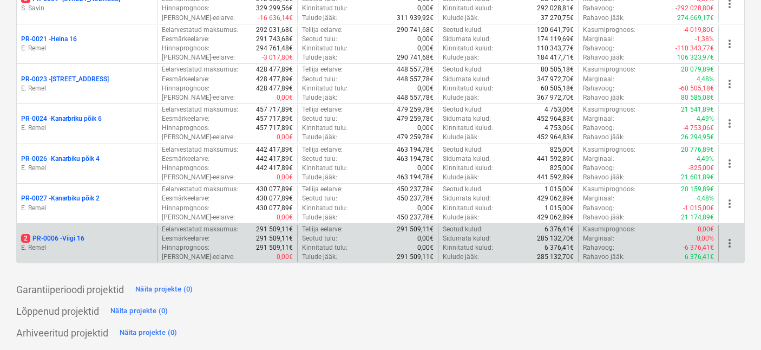
click at [64, 246] on p "E. Remel" at bounding box center [87, 247] width 132 height 9
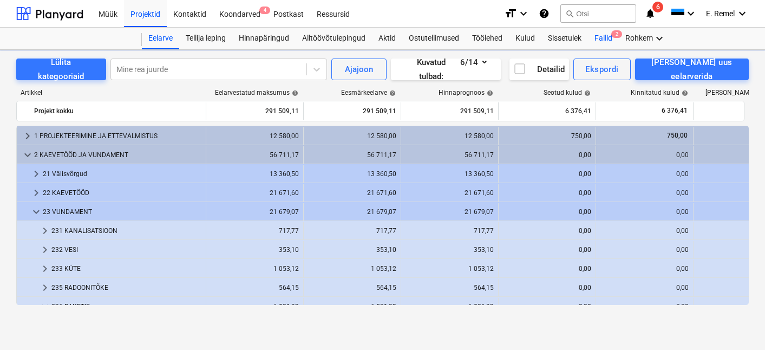
click at [607, 37] on div "Failid 2" at bounding box center [603, 39] width 31 height 22
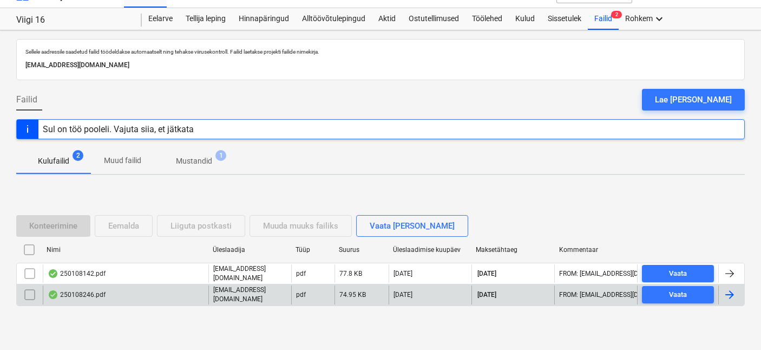
scroll to position [33, 0]
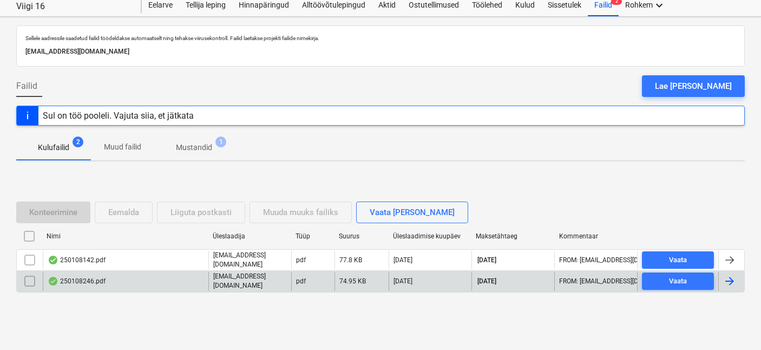
click at [73, 278] on div "250108246.pdf" at bounding box center [77, 281] width 58 height 9
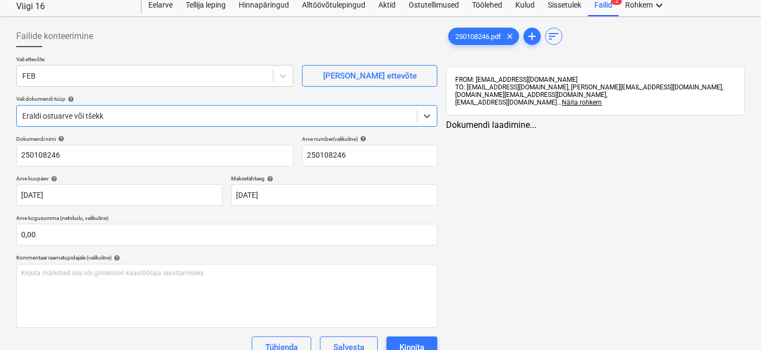
type input "250108246"
type input "[DATE]"
click at [727, 128] on span "save_alt" at bounding box center [725, 134] width 13 height 13
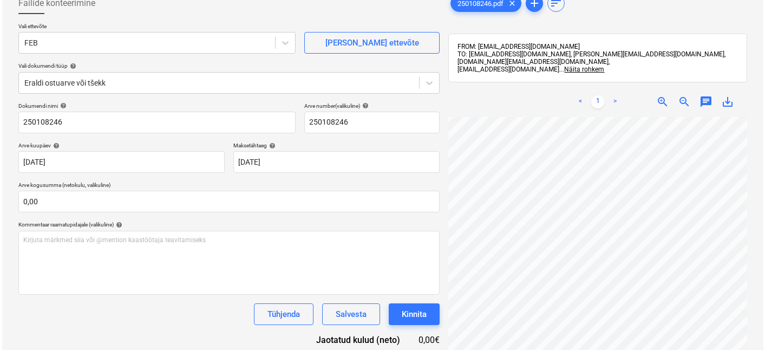
scroll to position [142, 0]
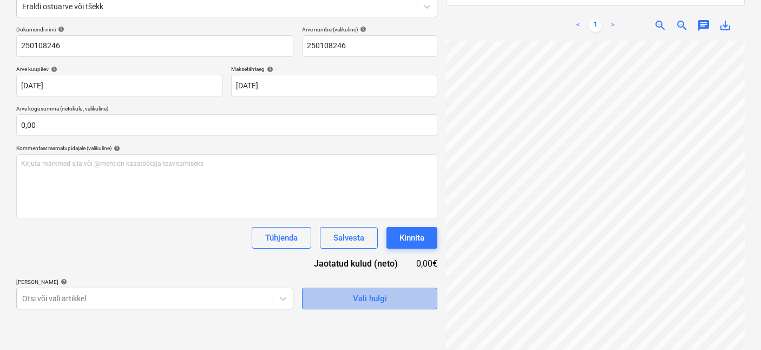
click at [369, 298] on div "Vali hulgi" at bounding box center [370, 298] width 34 height 14
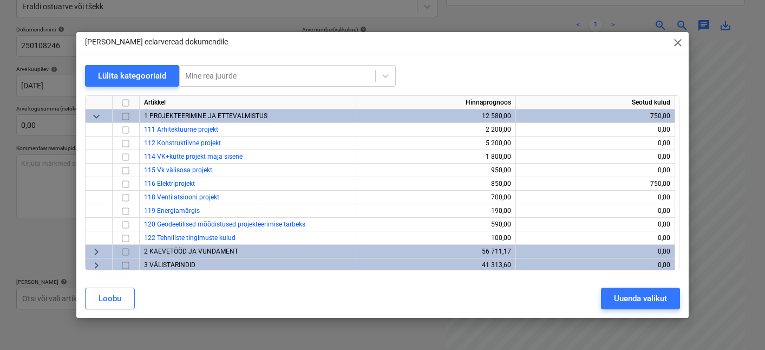
click at [91, 117] on span "keyboard_arrow_down" at bounding box center [96, 116] width 13 height 13
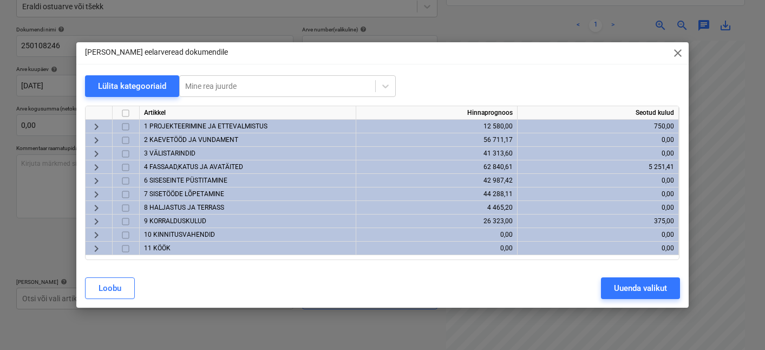
click at [181, 138] on span "2 KAEVETÖÖD JA VUNDAMENT" at bounding box center [191, 140] width 94 height 8
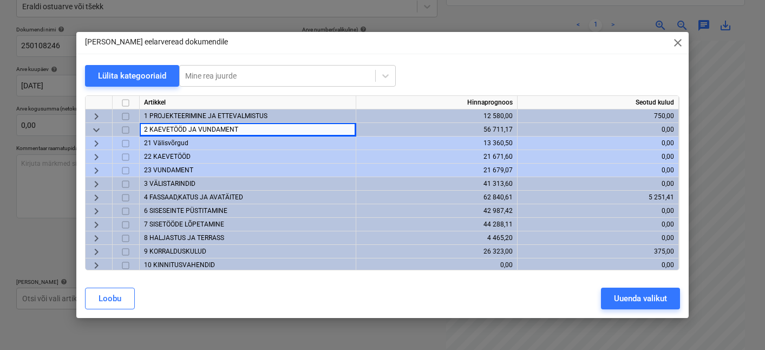
click at [169, 142] on span "21 Välisvõrgud" at bounding box center [166, 143] width 44 height 8
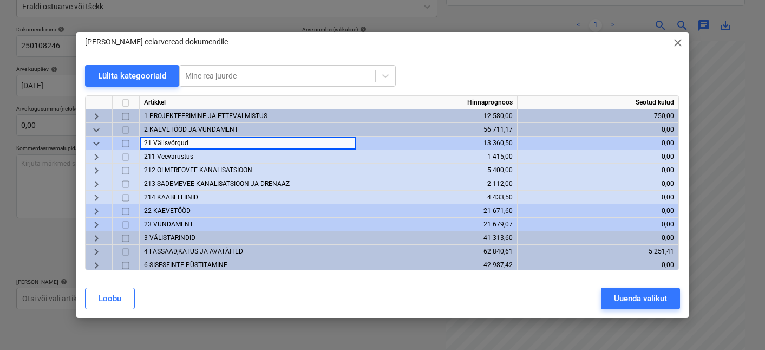
click at [179, 194] on span "214 KAABELLIINID" at bounding box center [171, 197] width 54 height 8
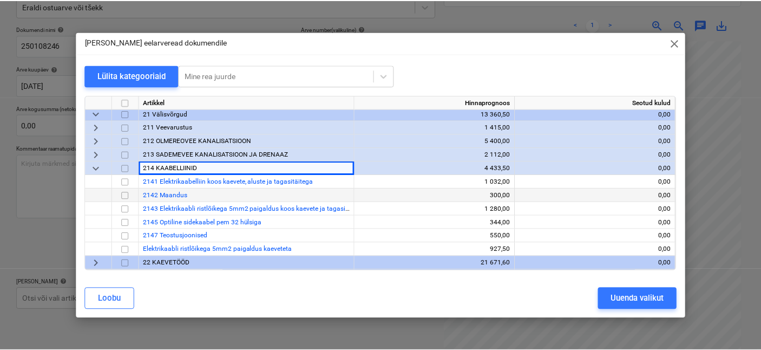
scroll to position [31, 0]
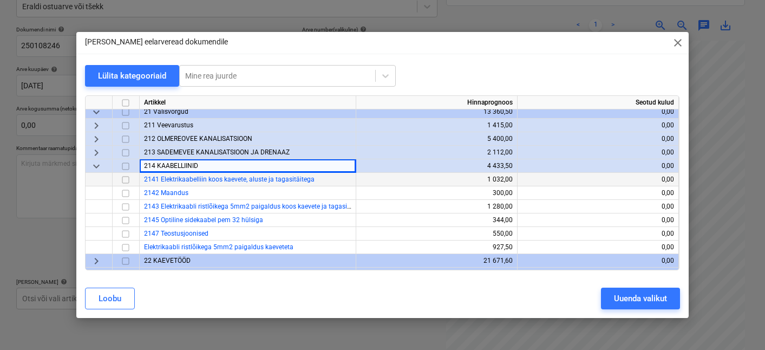
click at [129, 178] on input "checkbox" at bounding box center [125, 179] width 13 height 13
click at [640, 301] on div "Uuenda valikut" at bounding box center [640, 298] width 53 height 14
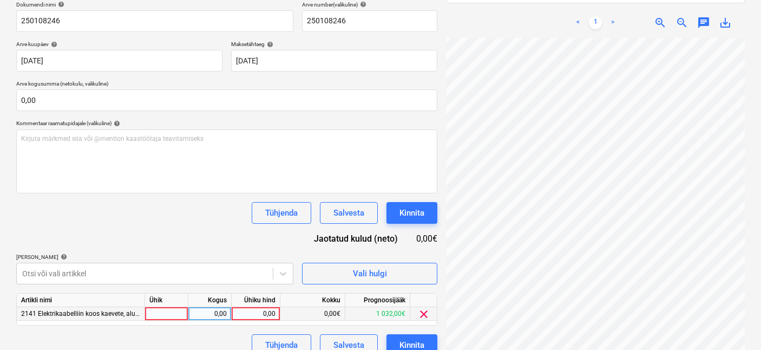
scroll to position [182, 0]
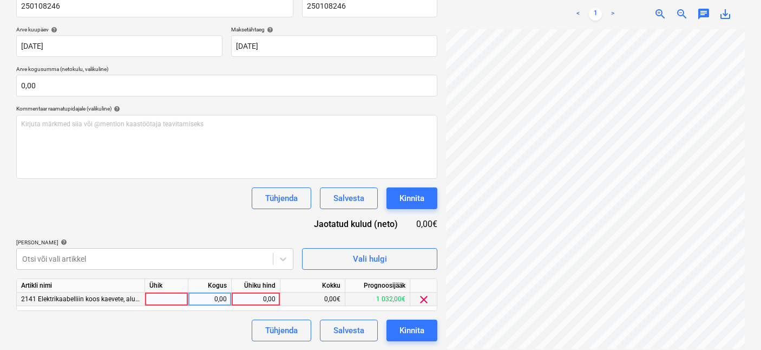
click at [158, 298] on div at bounding box center [166, 299] width 43 height 14
click at [208, 300] on div "0,00" at bounding box center [210, 299] width 34 height 14
click at [261, 296] on div "0,00" at bounding box center [256, 299] width 40 height 14
type input "96,75"
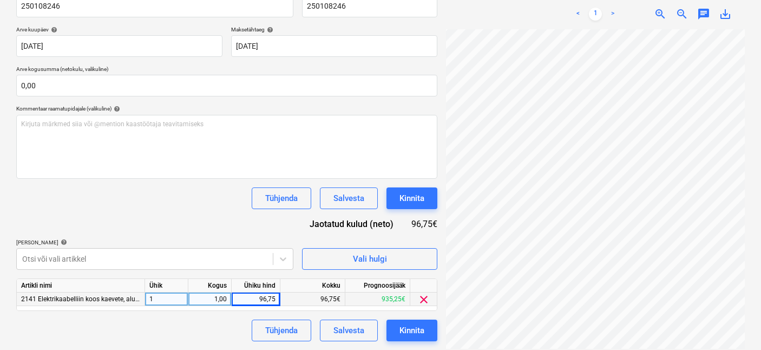
click at [426, 313] on div "Dokumendi nimi help 250108246 Arve number (valikuline) help 250108246 Arve kuup…" at bounding box center [226, 163] width 421 height 355
click at [418, 329] on div "Kinnita" at bounding box center [412, 330] width 25 height 14
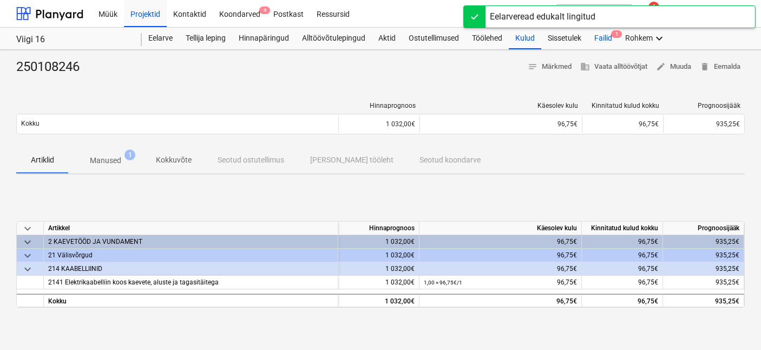
click at [604, 37] on div "Failid 1" at bounding box center [603, 39] width 31 height 22
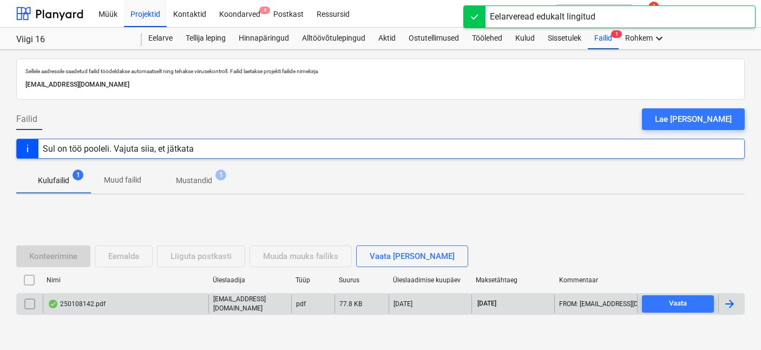
click at [87, 301] on div "250108142.pdf" at bounding box center [77, 303] width 58 height 9
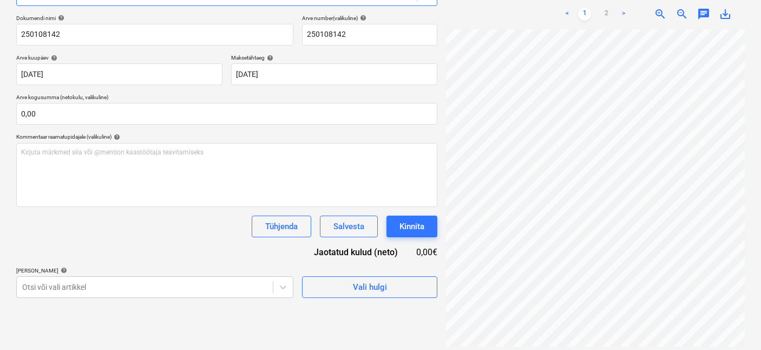
scroll to position [25, 0]
click at [607, 7] on div "Projekti nimekirja ületoomine ebaõnnestus" at bounding box center [571, 11] width 162 height 13
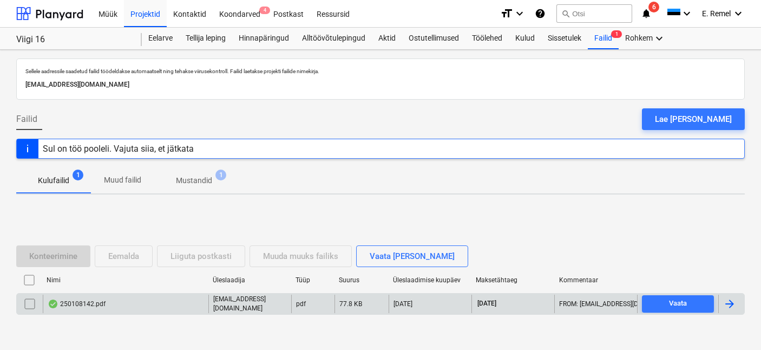
click at [103, 310] on div "250108142.pdf" at bounding box center [126, 304] width 166 height 18
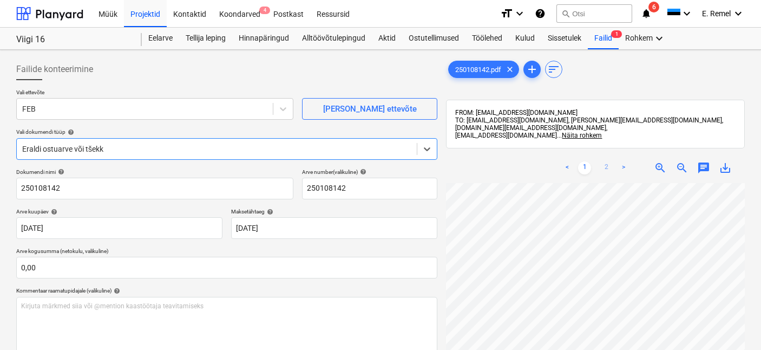
click at [607, 161] on link "2" at bounding box center [606, 167] width 13 height 13
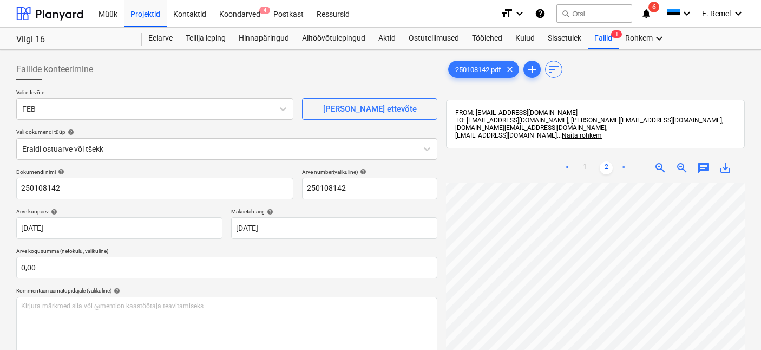
scroll to position [0, 110]
click at [587, 161] on link "1" at bounding box center [584, 167] width 13 height 13
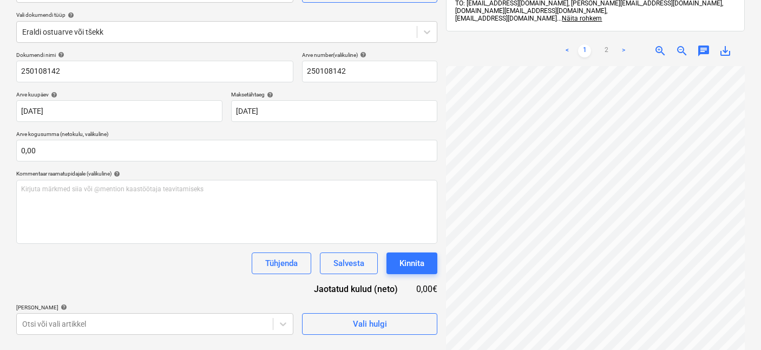
scroll to position [154, 0]
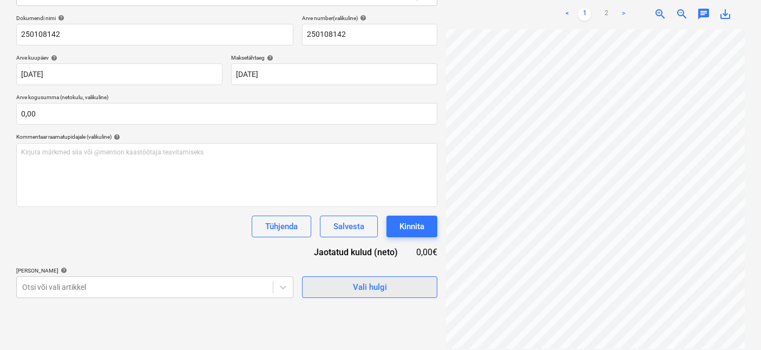
click at [377, 279] on button "Vali hulgi" at bounding box center [369, 287] width 135 height 22
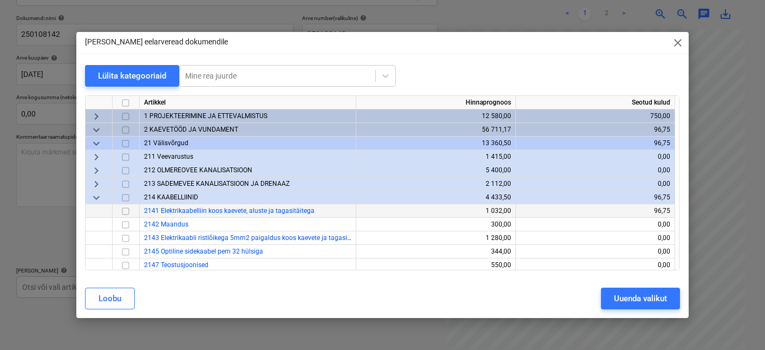
click at [128, 210] on input "checkbox" at bounding box center [125, 211] width 13 height 13
click at [608, 303] on button "Uuenda valikut" at bounding box center [640, 298] width 79 height 22
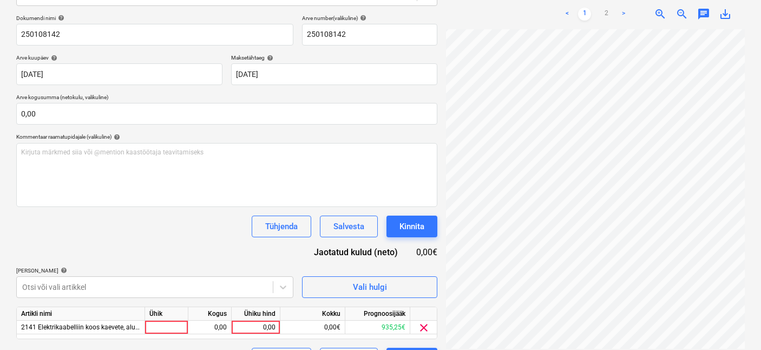
click at [605, 3] on div "Projekti nimekirja ületoomine ebaõnnestus" at bounding box center [571, 12] width 171 height 22
click at [605, 5] on div "Projekti nimekirja ületoomine ebaõnnestus" at bounding box center [571, 11] width 162 height 13
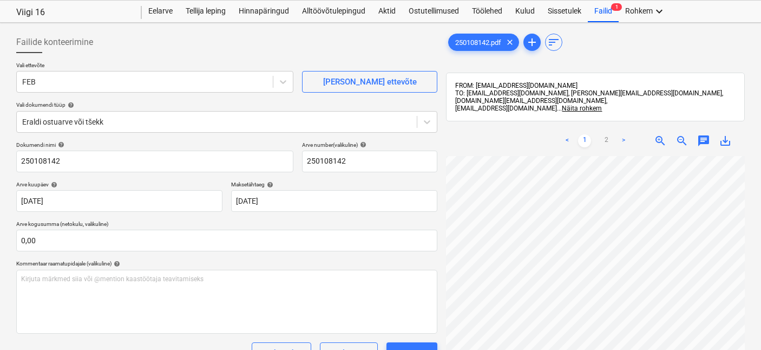
scroll to position [0, 0]
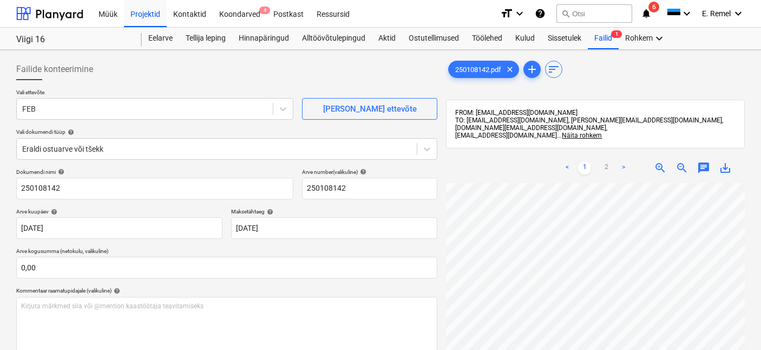
click at [589, 161] on link "1" at bounding box center [584, 167] width 13 height 13
click at [573, 161] on link "<" at bounding box center [567, 167] width 13 height 13
click at [558, 161] on ul "< 1 2 >" at bounding box center [596, 167] width 94 height 13
click at [564, 161] on link "<" at bounding box center [567, 167] width 13 height 13
click at [566, 161] on link "<" at bounding box center [567, 167] width 13 height 13
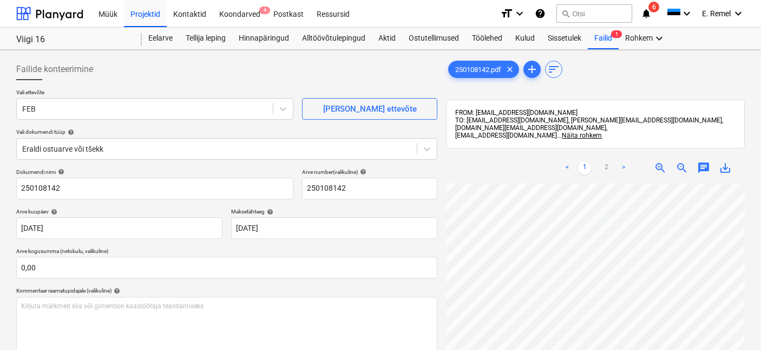
click at [623, 161] on link ">" at bounding box center [623, 167] width 13 height 13
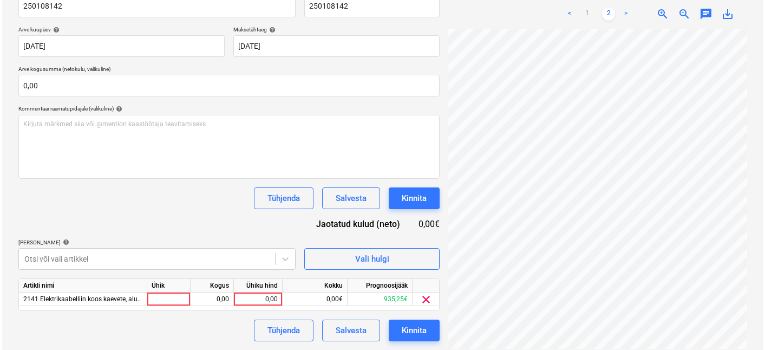
scroll to position [0, 110]
click at [168, 297] on div at bounding box center [166, 299] width 43 height 14
type input "1"
click at [220, 299] on div "0,00" at bounding box center [210, 299] width 34 height 14
click at [229, 300] on input "1389,89" at bounding box center [209, 298] width 43 height 13
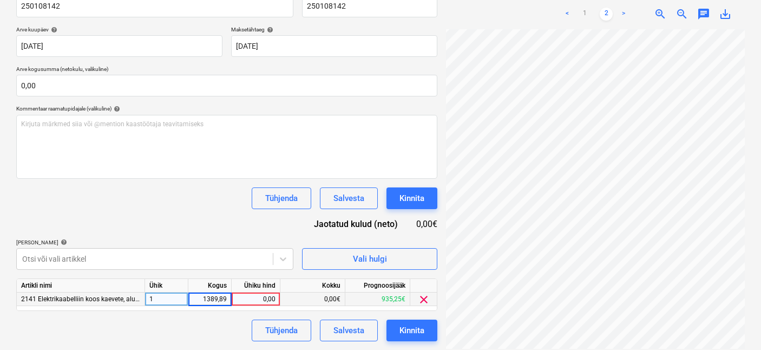
type input "1"
click at [257, 304] on div "0,00" at bounding box center [256, 299] width 40 height 14
paste input "1389,89"
type input "1389,89"
click at [214, 319] on div "Tühjenda Salvesta Kinnita" at bounding box center [226, 330] width 421 height 22
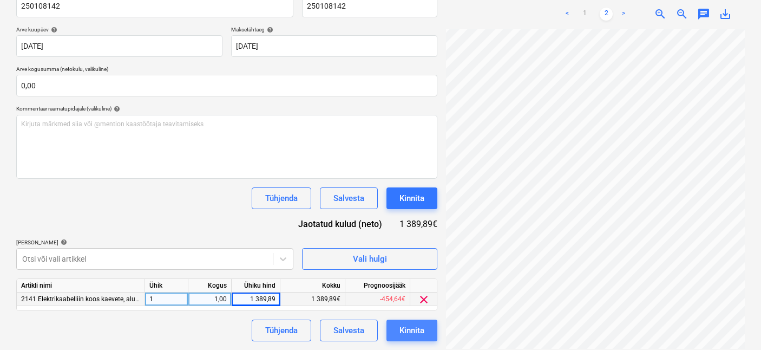
click at [391, 332] on button "Kinnita" at bounding box center [412, 330] width 51 height 22
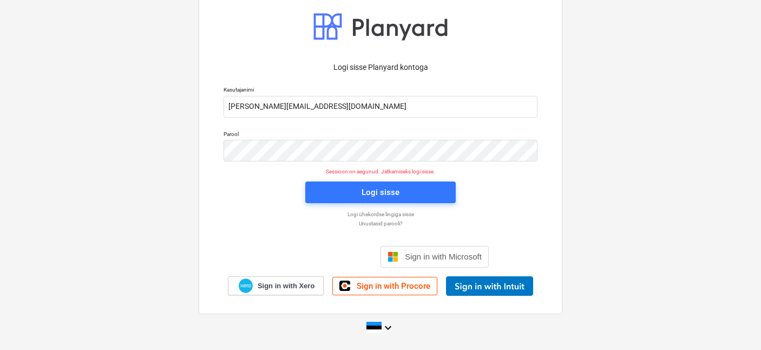
scroll to position [21, 0]
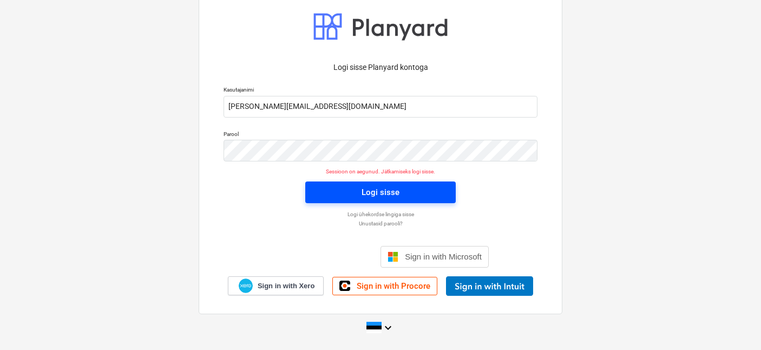
click at [329, 184] on button "Logi sisse" at bounding box center [380, 192] width 151 height 22
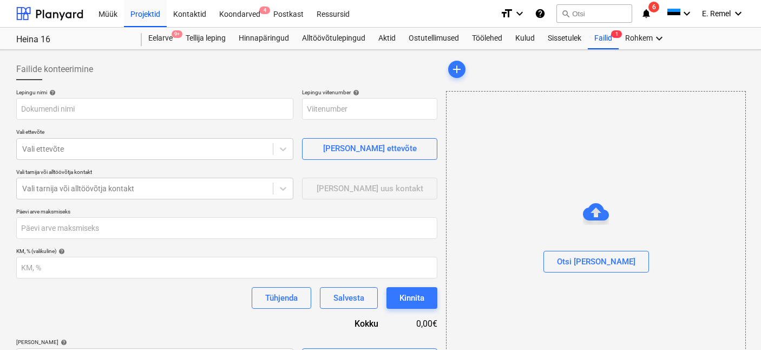
type input "PR-0021-SO-008"
click at [147, 24] on div "Projektid" at bounding box center [145, 13] width 43 height 28
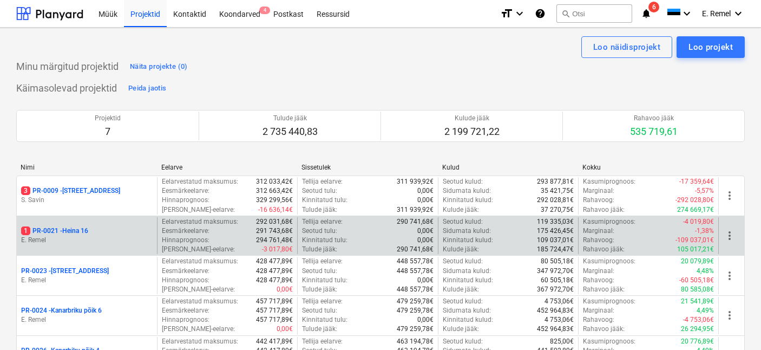
click at [108, 230] on div "1 PR-0021 - Heina 16" at bounding box center [87, 230] width 132 height 9
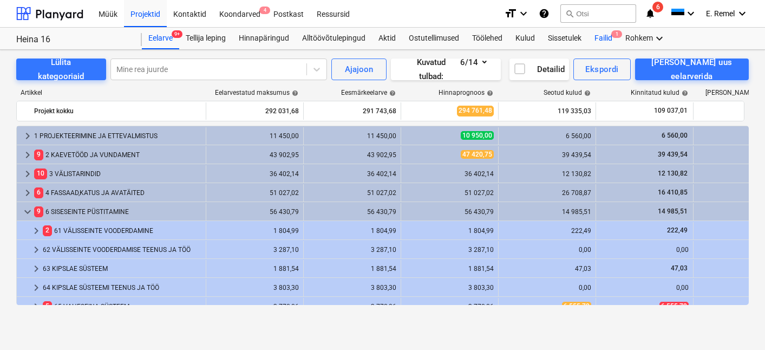
click at [610, 34] on div "Failid 1" at bounding box center [603, 39] width 31 height 22
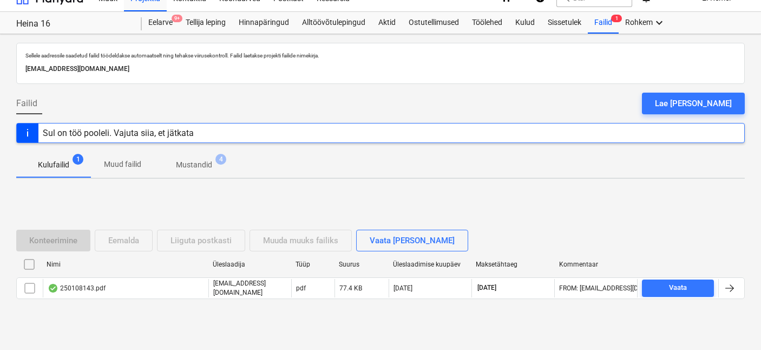
scroll to position [33, 0]
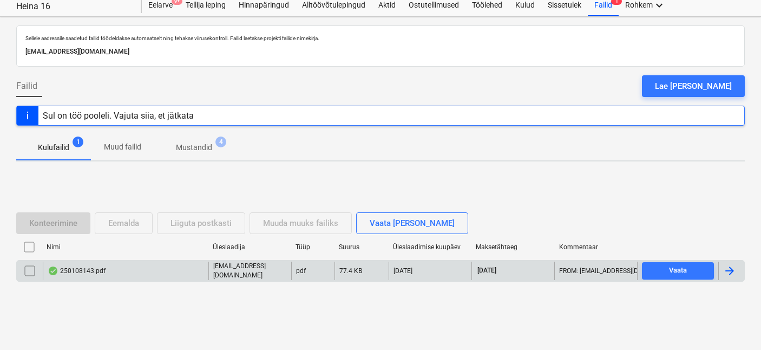
click at [132, 264] on div "250108143.pdf" at bounding box center [126, 270] width 166 height 18
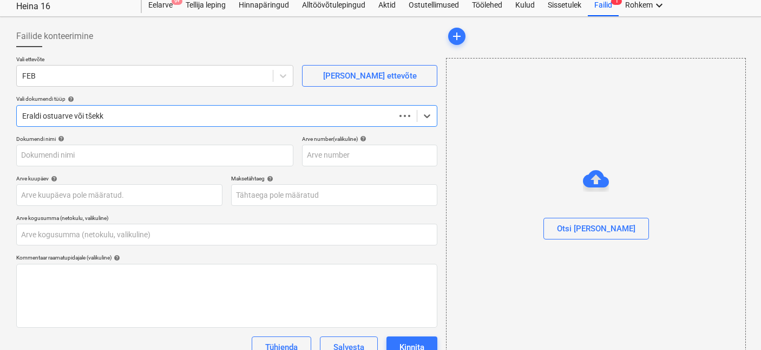
type input "0,00"
type input "250108143"
type input "[DATE]"
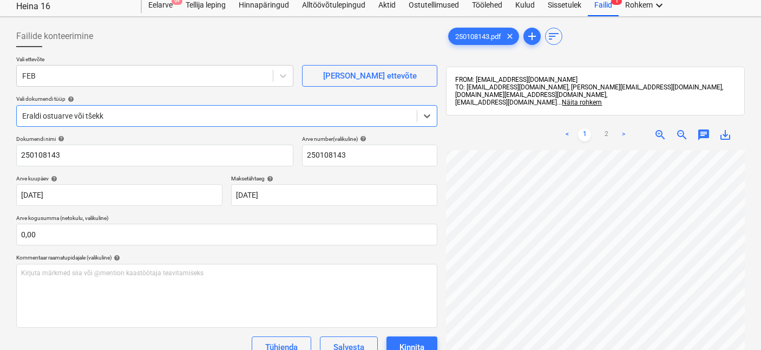
scroll to position [79, 0]
click at [609, 128] on link "2" at bounding box center [606, 134] width 13 height 13
